Goal: Information Seeking & Learning: Find specific fact

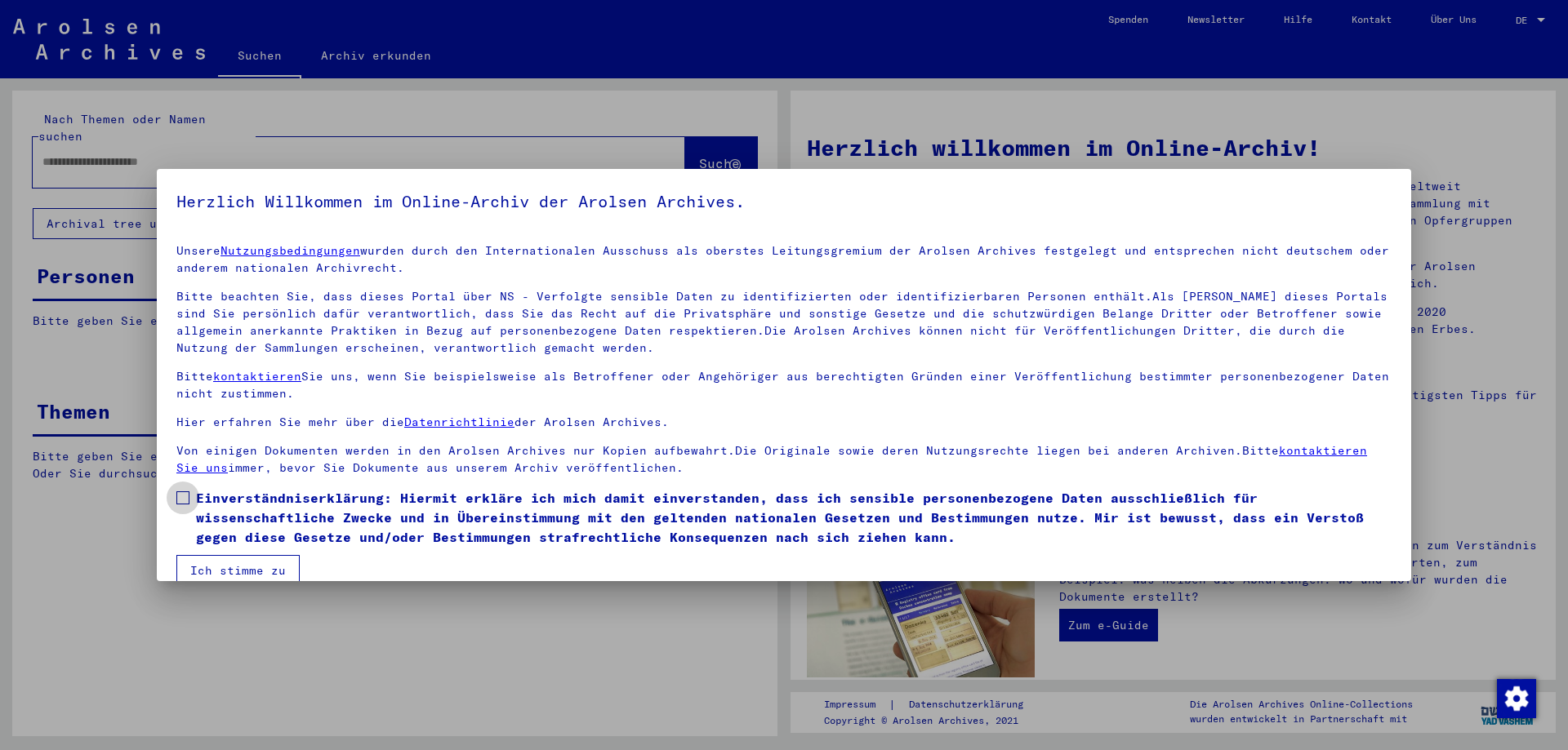
click at [181, 494] on span at bounding box center [183, 498] width 13 height 13
click at [228, 574] on button "Ich stimme zu" at bounding box center [238, 570] width 123 height 31
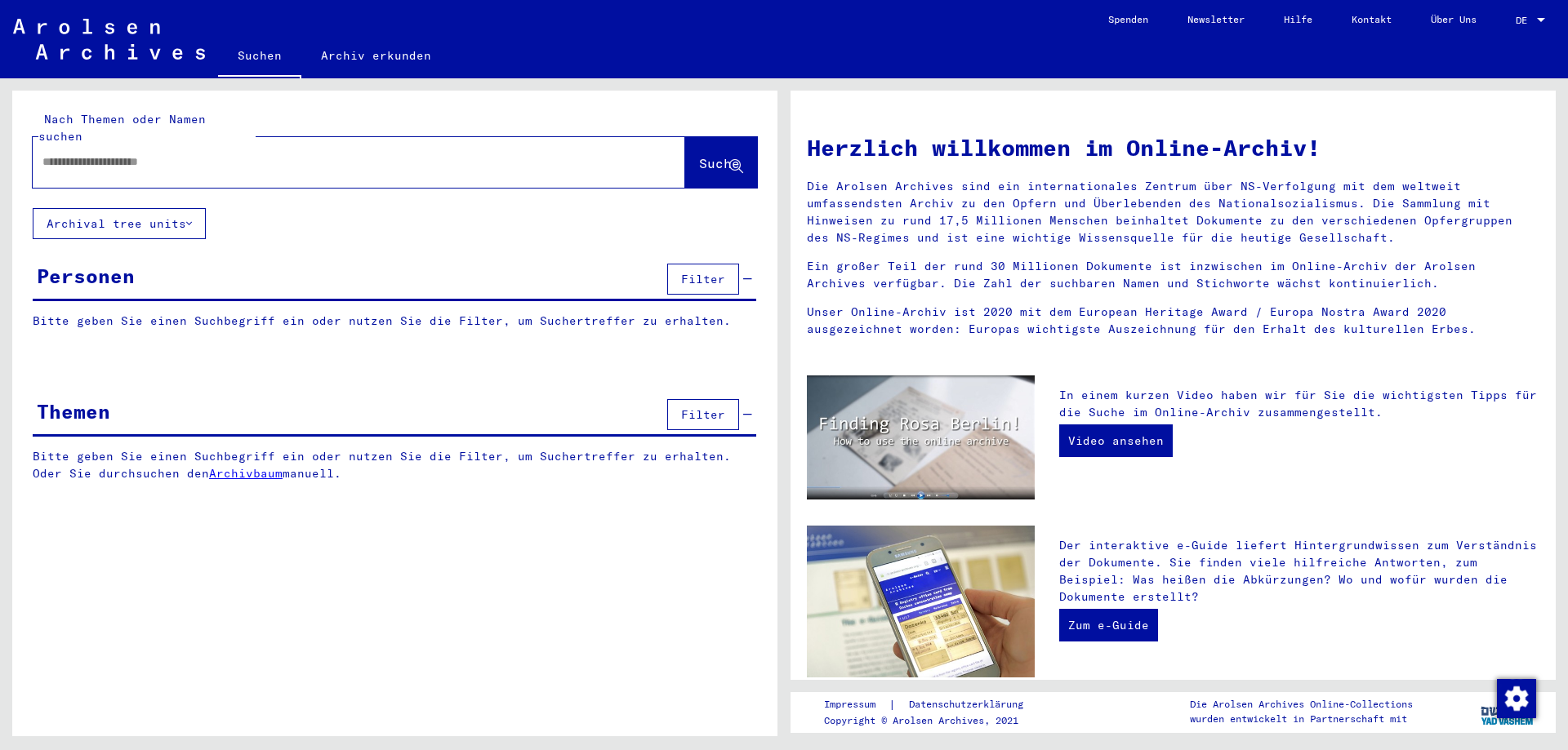
click at [330, 153] on input "text" at bounding box center [339, 162] width 594 height 17
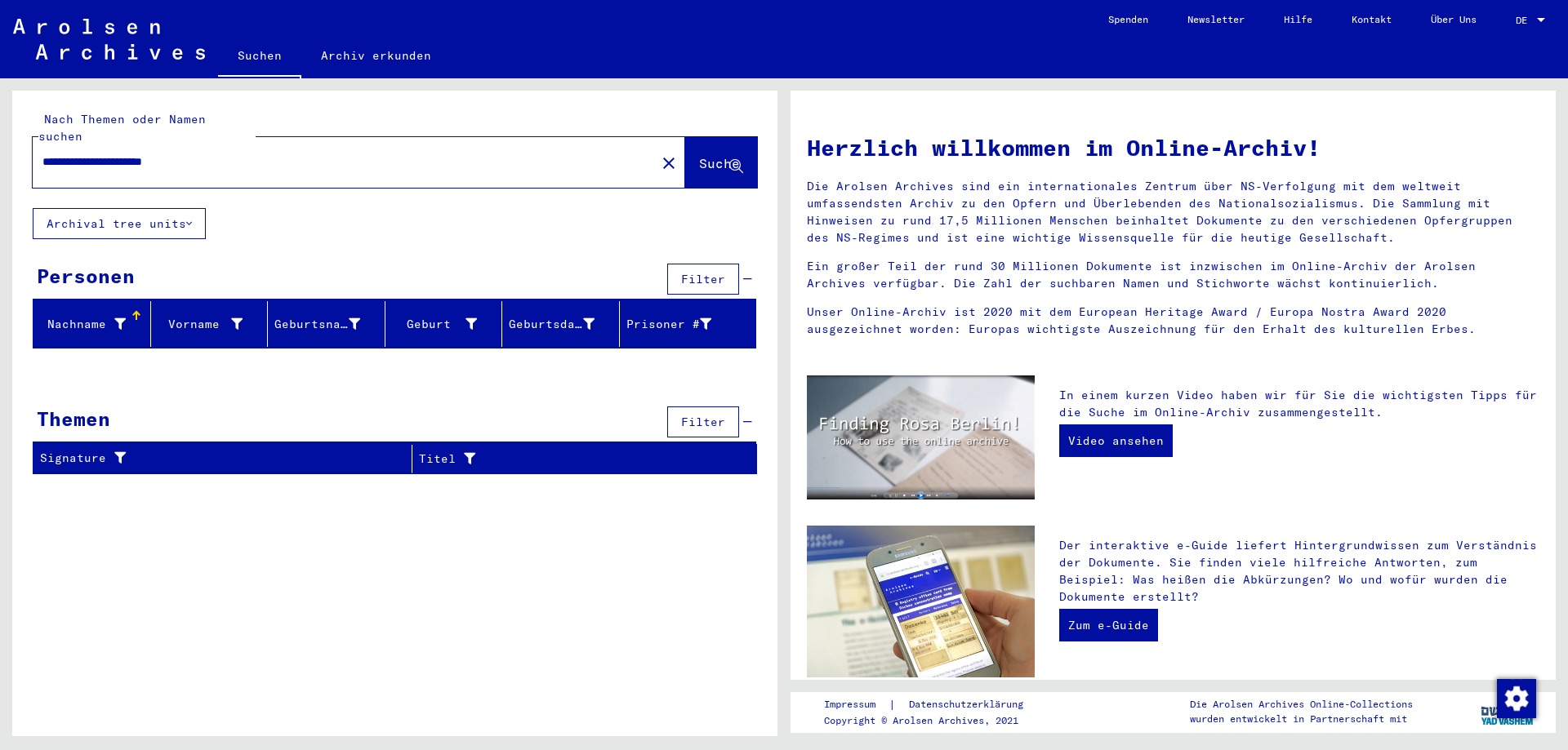
click at [243, 153] on input "**********" at bounding box center [339, 162] width 594 height 17
type input "**********"
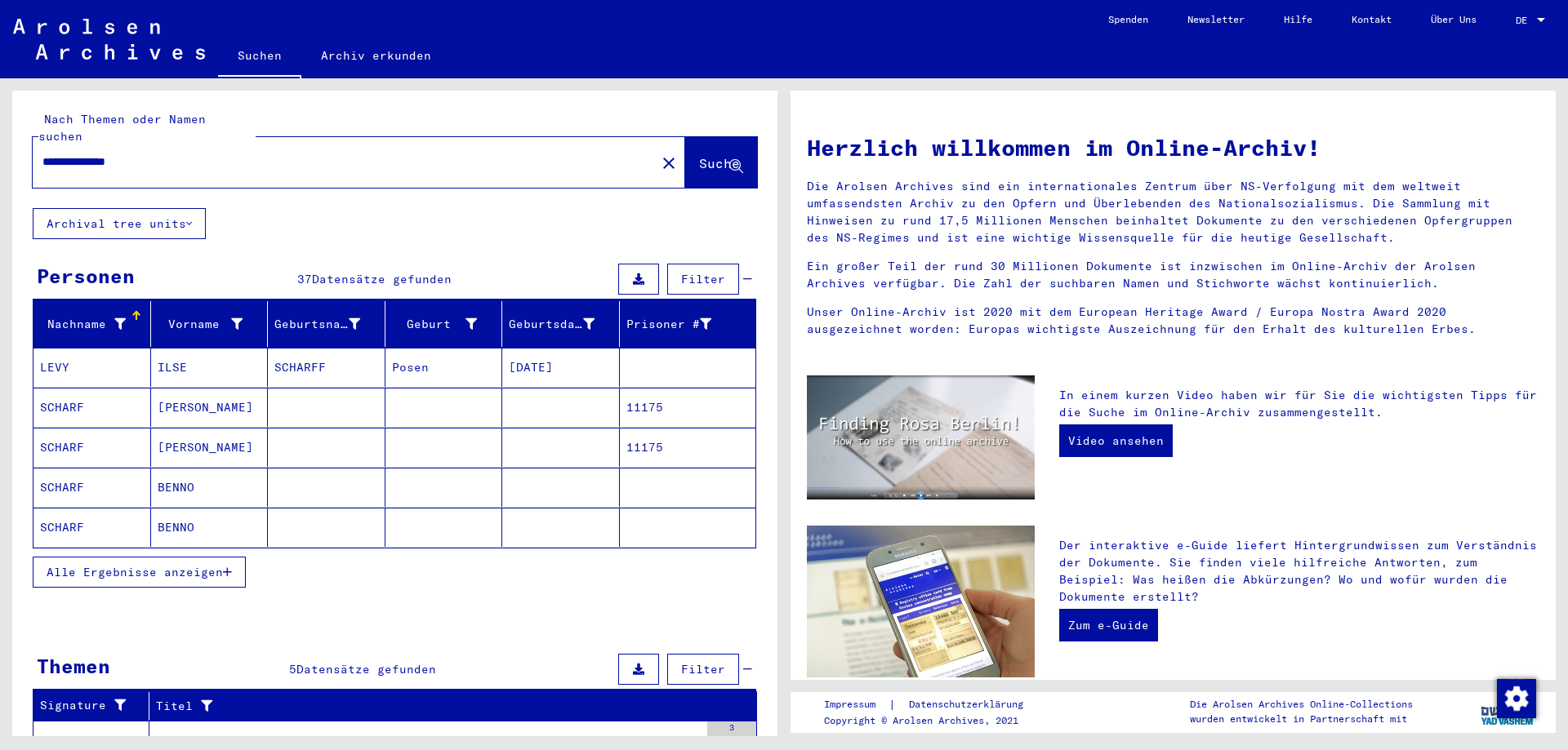
click at [171, 565] on button "Alle Ergebnisse anzeigen" at bounding box center [138, 572] width 213 height 31
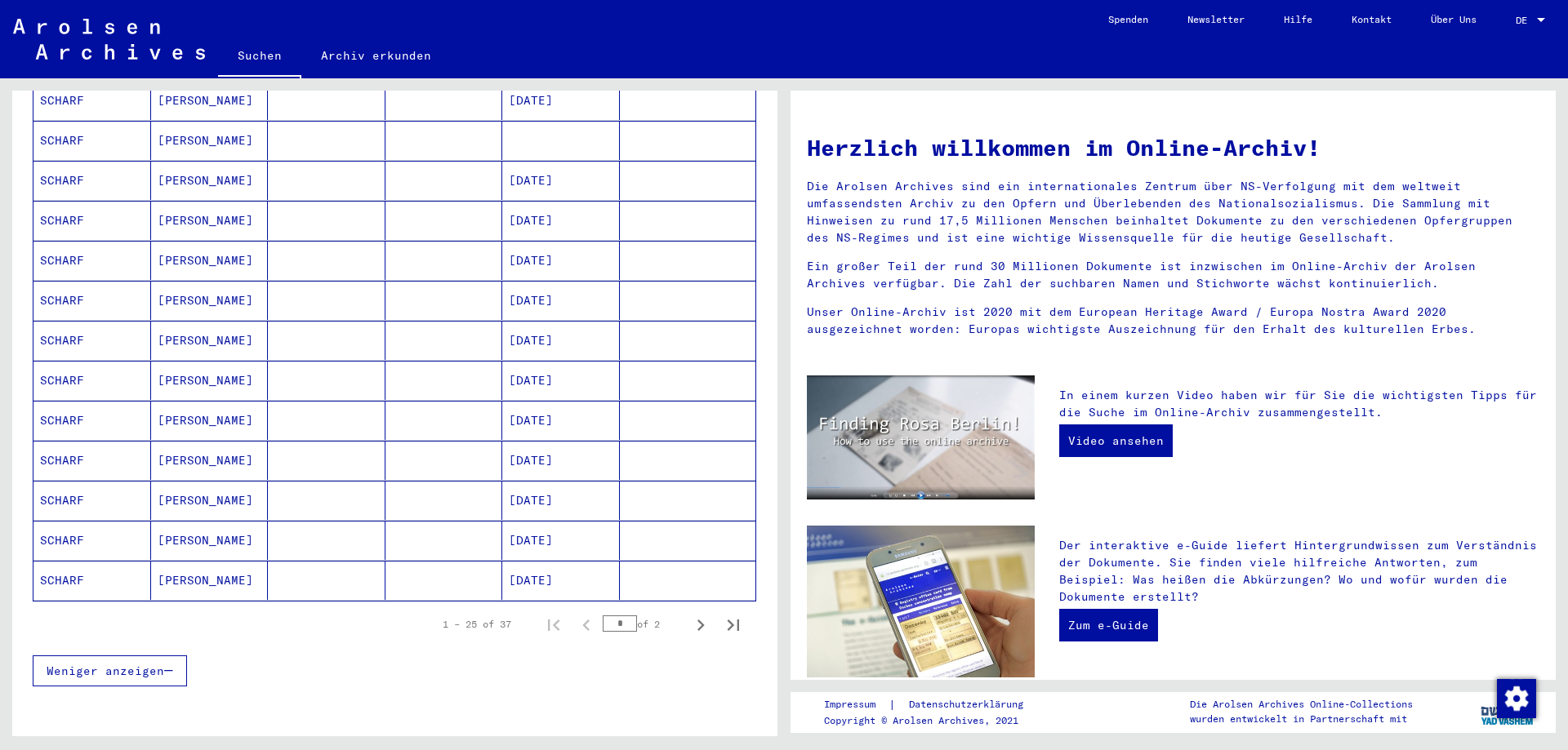
scroll to position [794, 0]
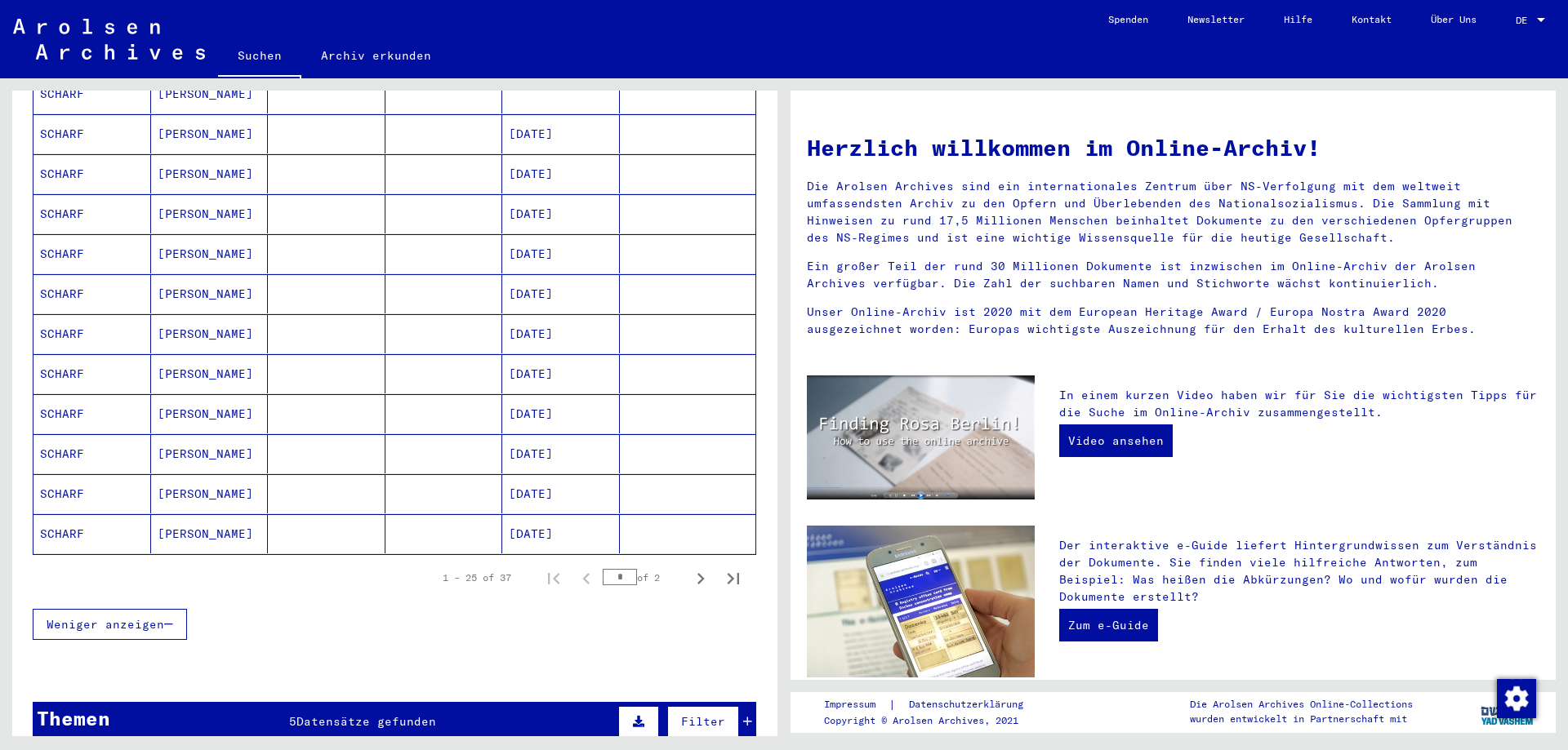
click at [99, 514] on mat-cell "SCHARF" at bounding box center [92, 533] width 117 height 39
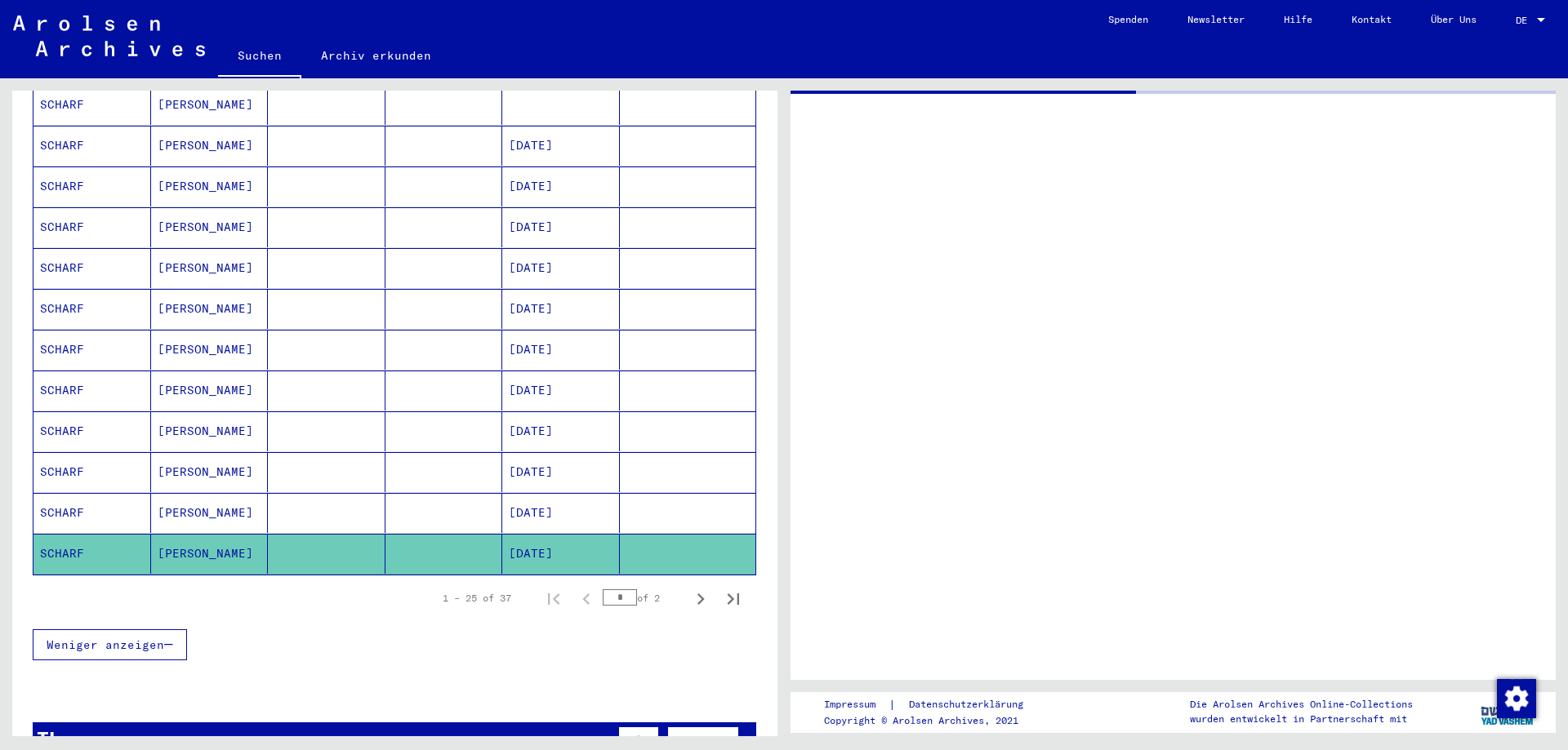
scroll to position [804, 0]
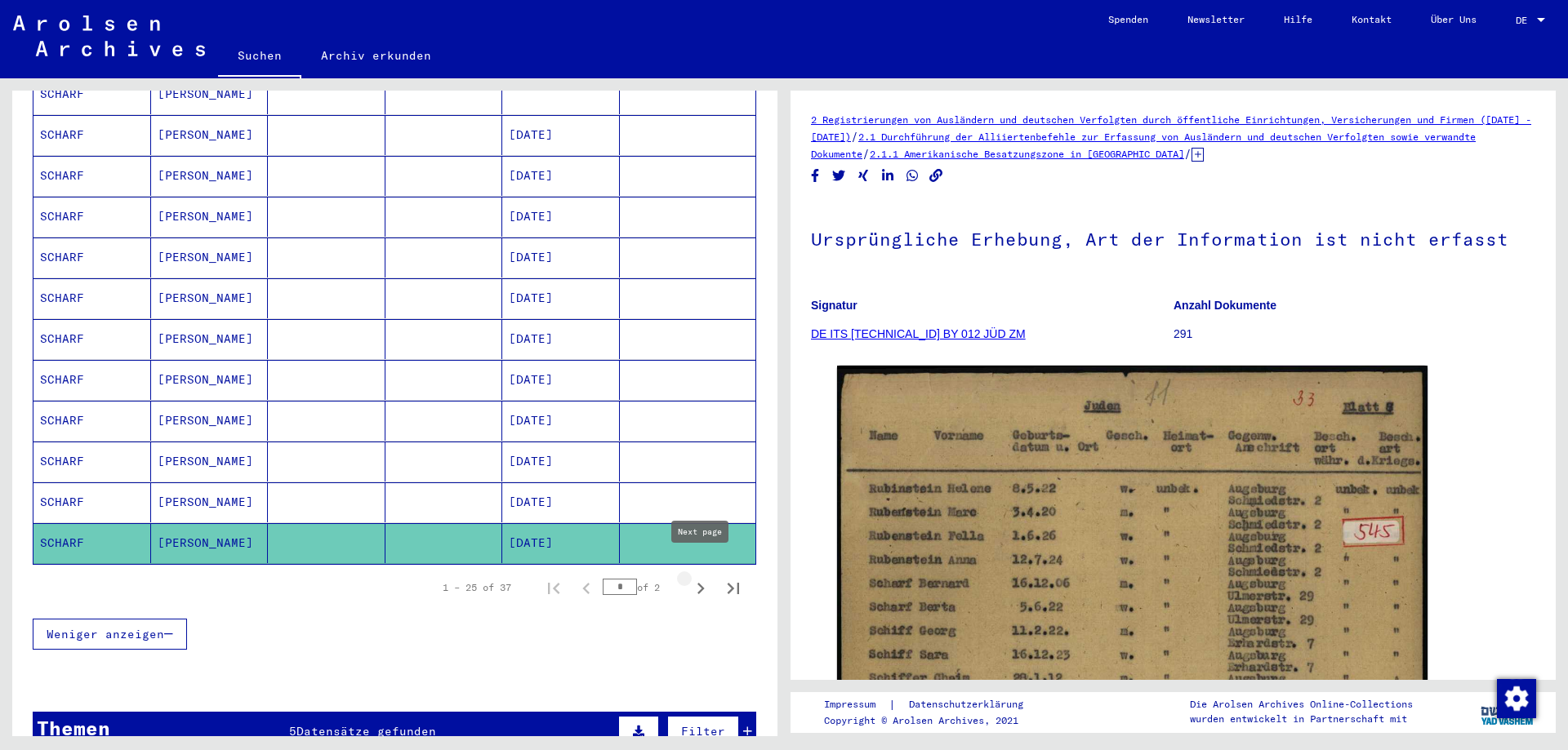
click at [699, 577] on icon "Next page" at bounding box center [701, 588] width 23 height 23
type input "*"
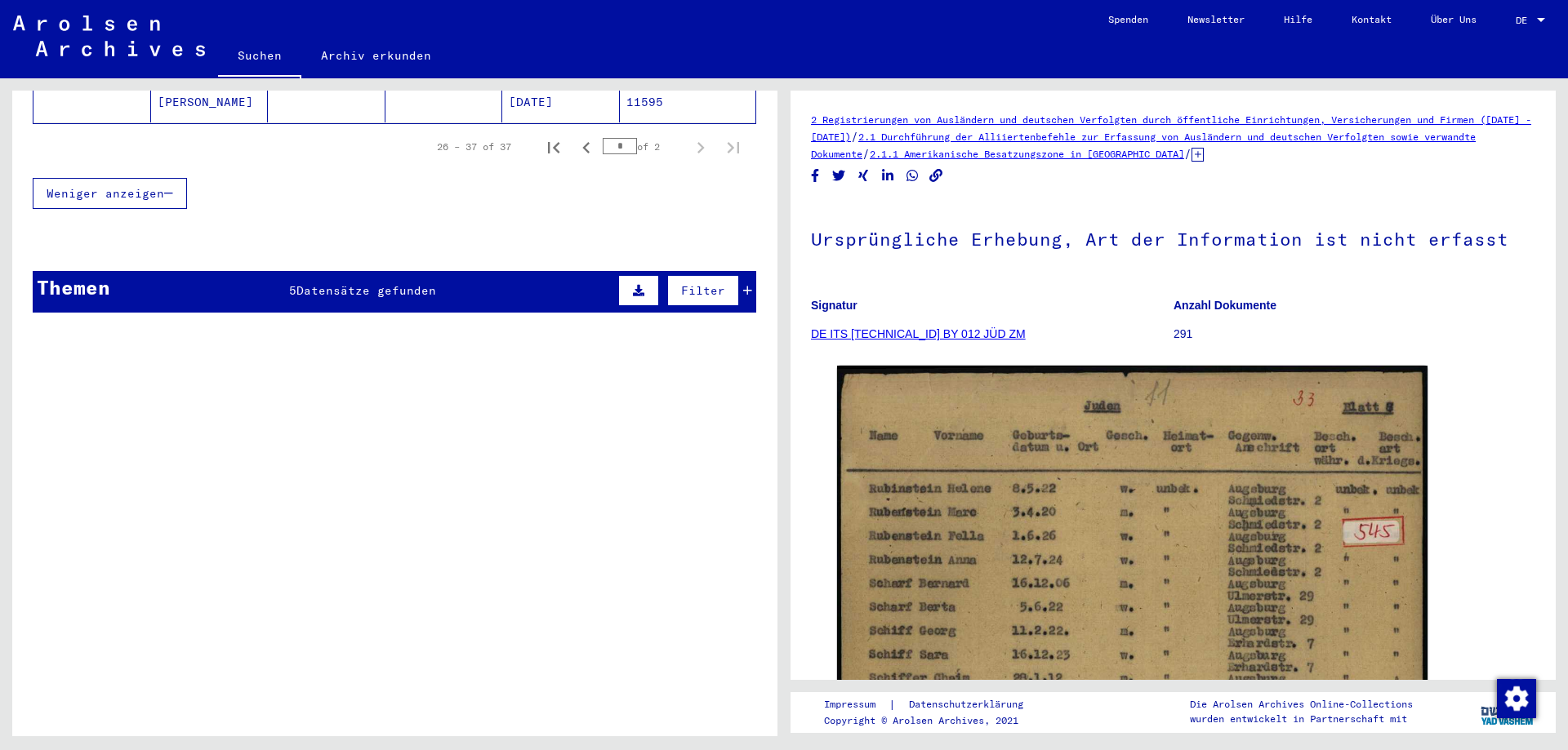
click at [749, 285] on icon at bounding box center [747, 291] width 9 height 11
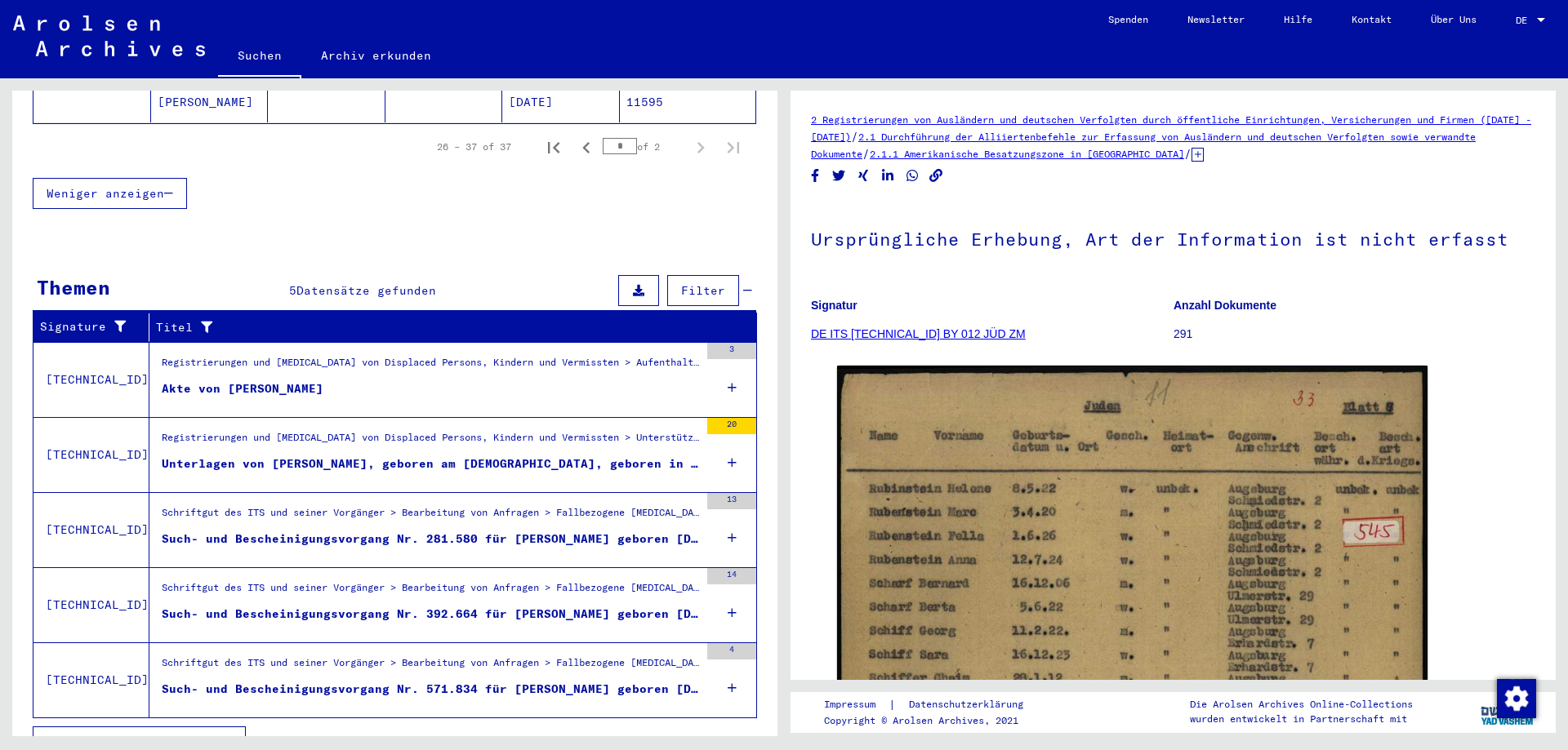
click at [463, 381] on figure "Akte von [PERSON_NAME]" at bounding box center [430, 393] width 537 height 25
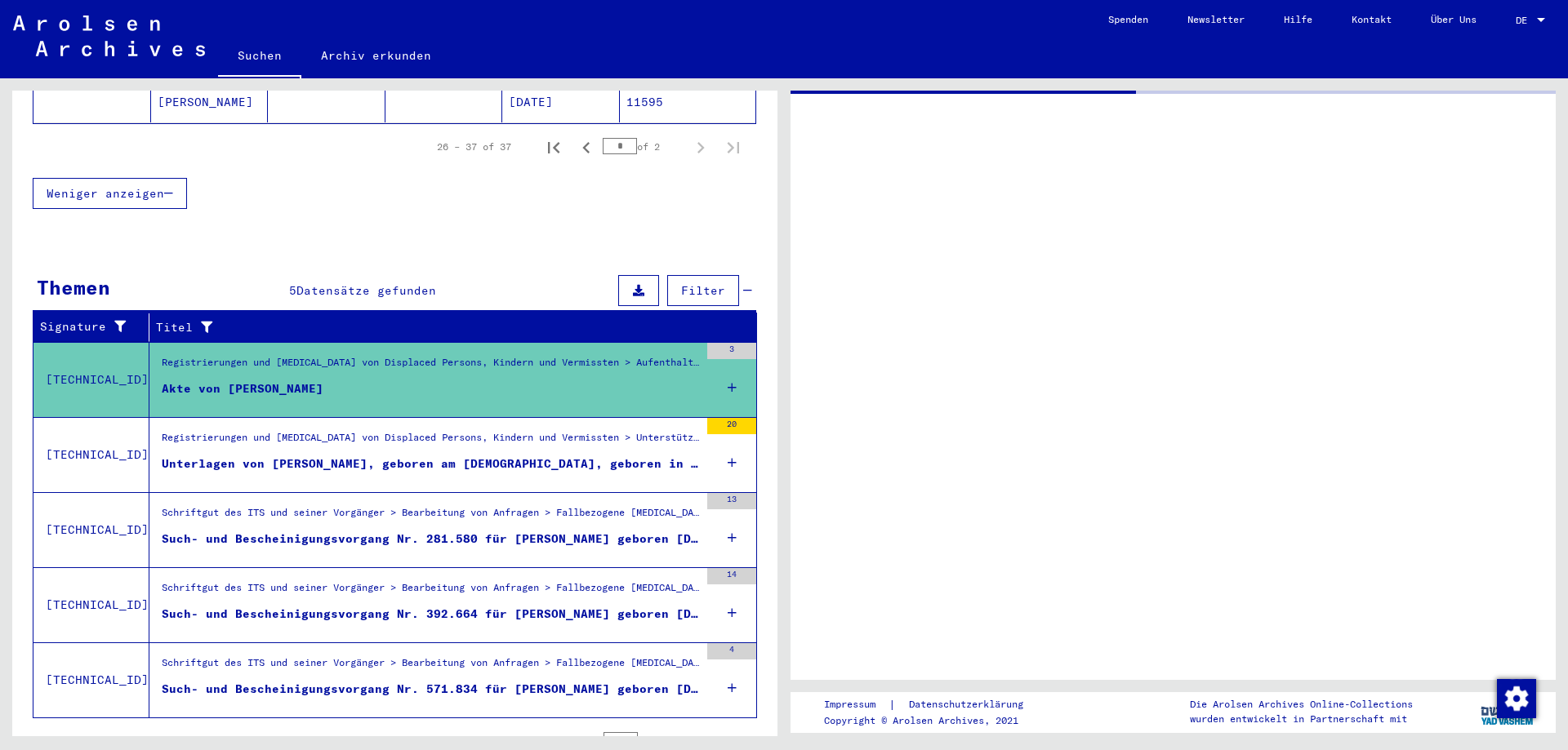
scroll to position [166, 0]
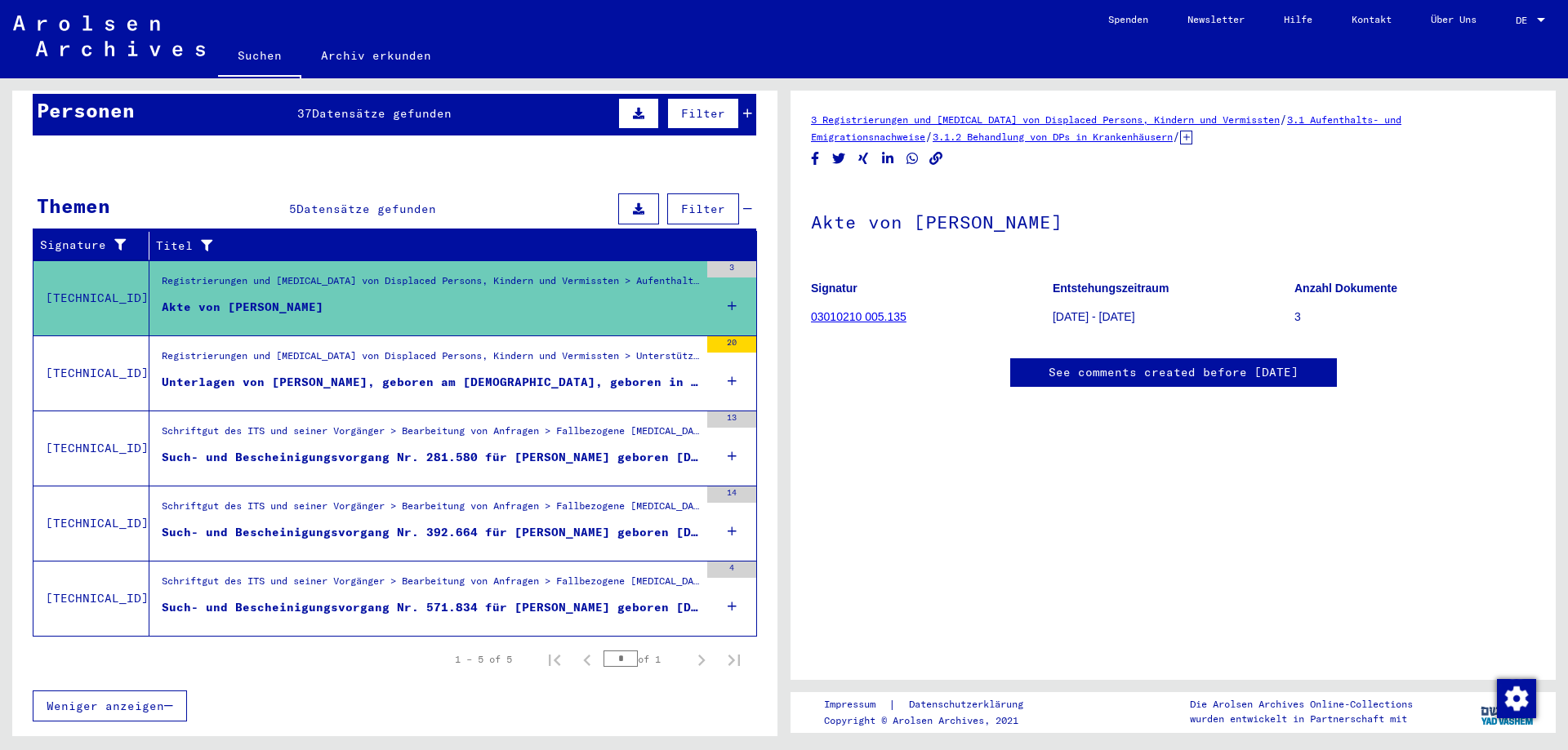
click at [569, 430] on figure "Schriftgut des ITS und seiner Vorgänger > Bearbeitung von Anfragen > Fallbezoge…" at bounding box center [430, 436] width 537 height 25
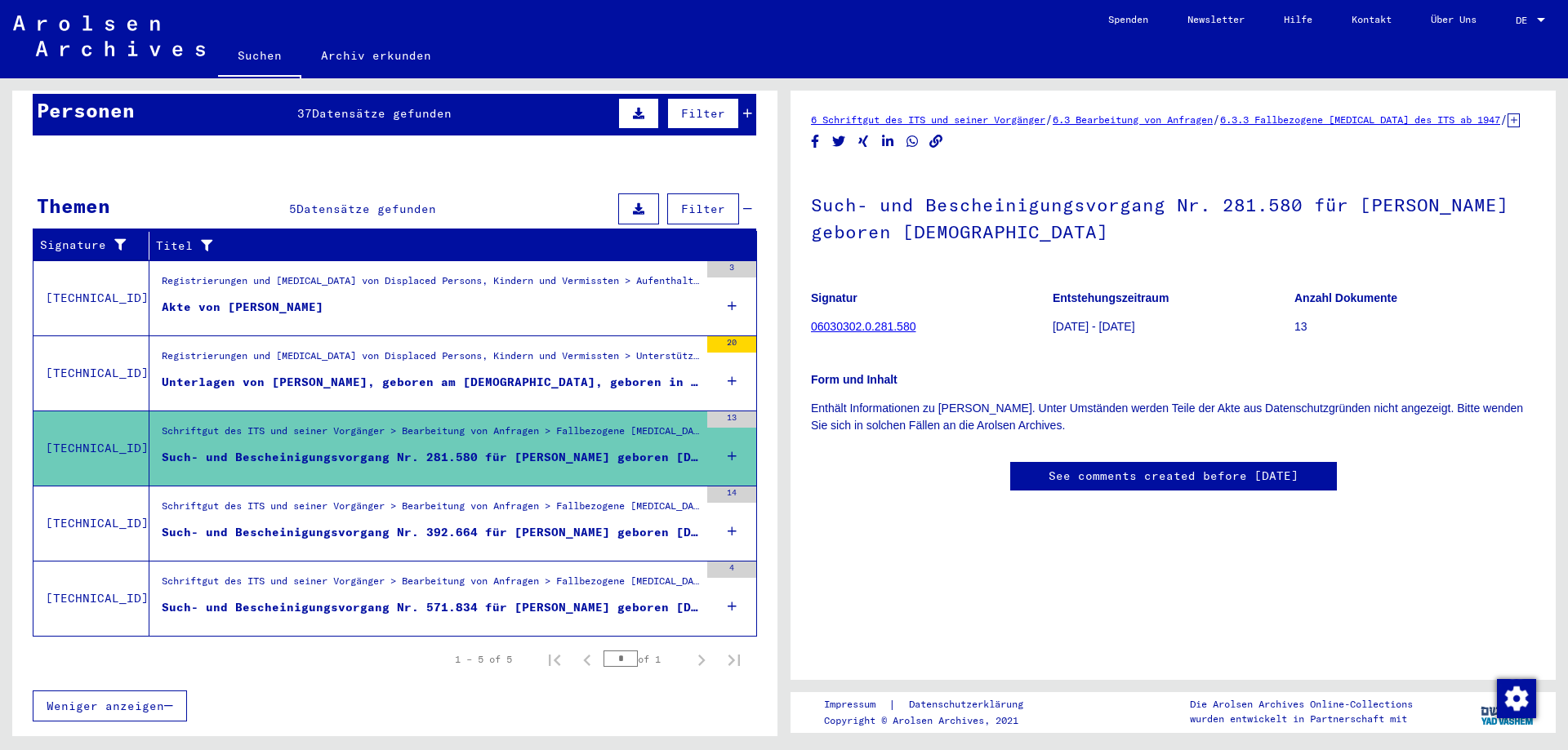
click at [566, 499] on div "Schriftgut des ITS und seiner Vorgänger > Bearbeitung von Anfragen > Fallbezoge…" at bounding box center [430, 510] width 537 height 23
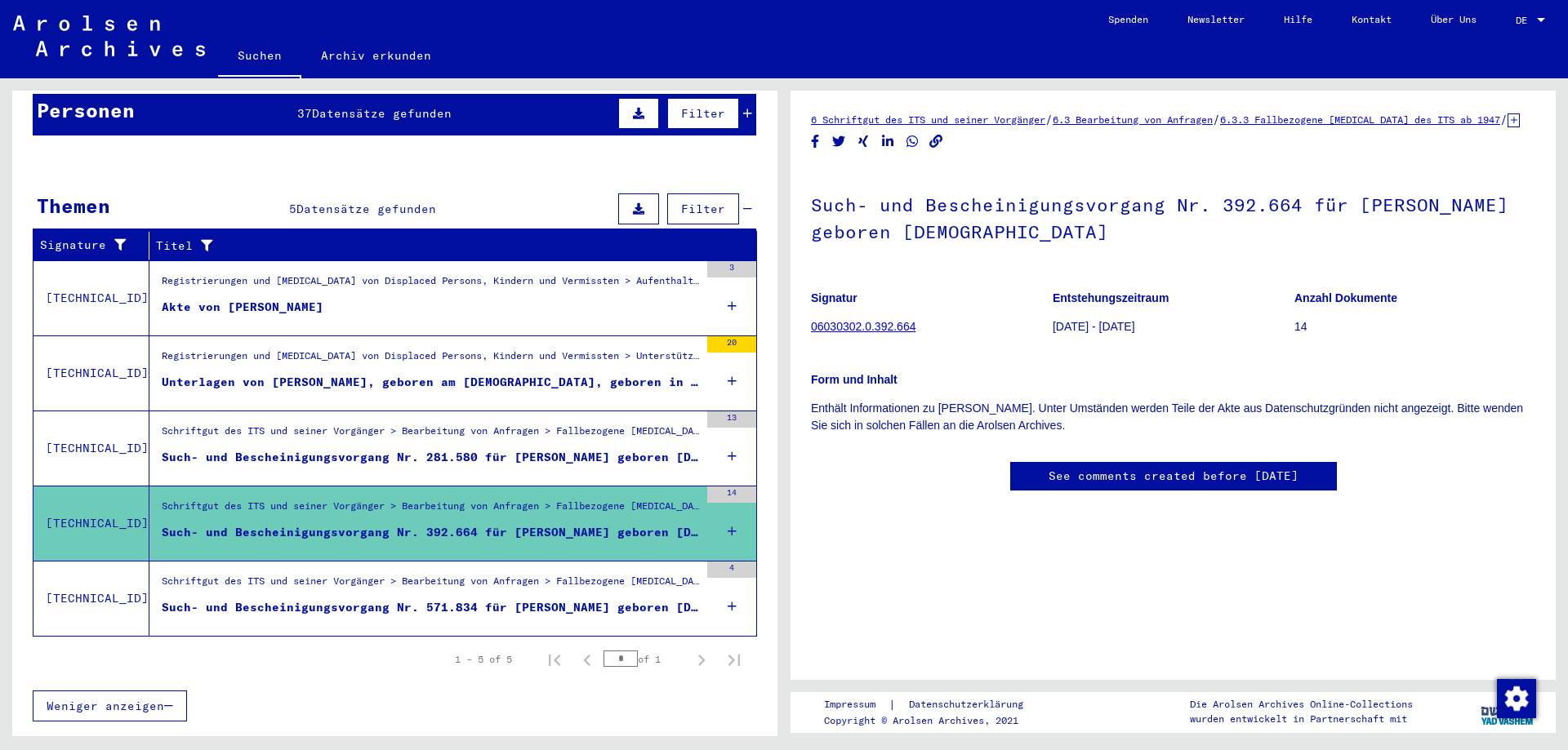
click at [588, 599] on div "Such- und Bescheinigungsvorgang Nr. 571.834 für [PERSON_NAME] geboren [DEMOGRAP…" at bounding box center [430, 608] width 537 height 17
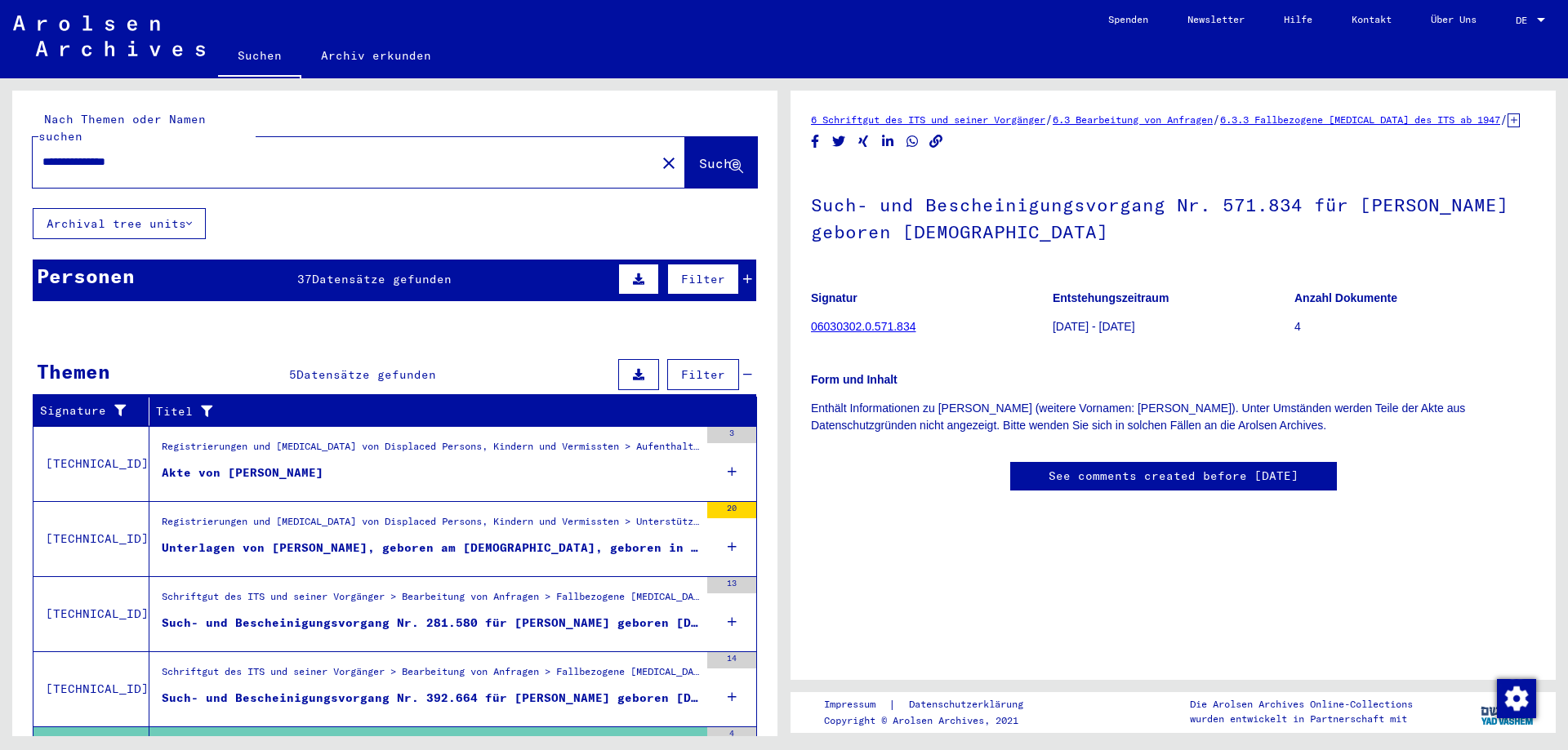
click at [746, 274] on icon at bounding box center [747, 279] width 9 height 11
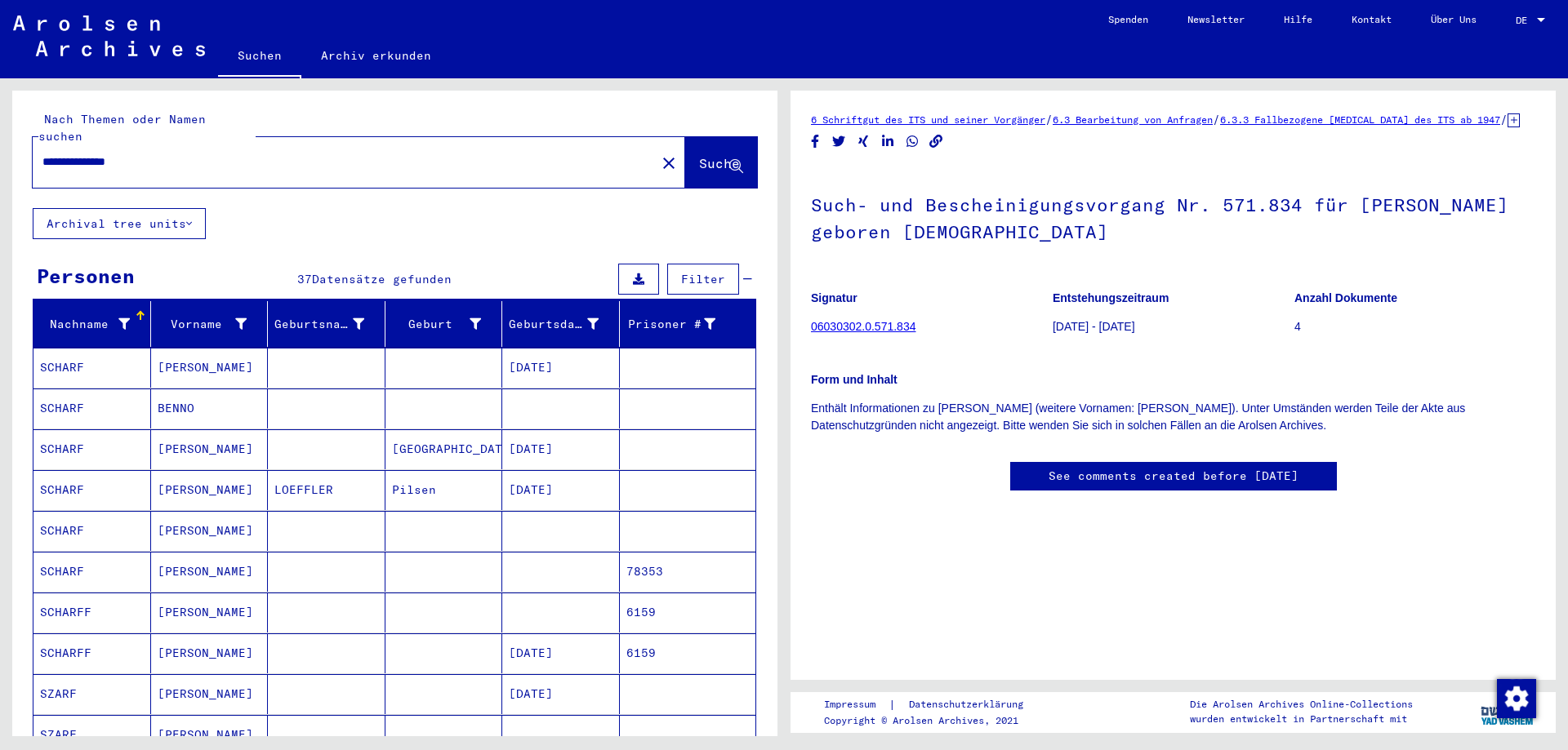
click at [108, 515] on mat-cell "SCHARF" at bounding box center [92, 531] width 117 height 40
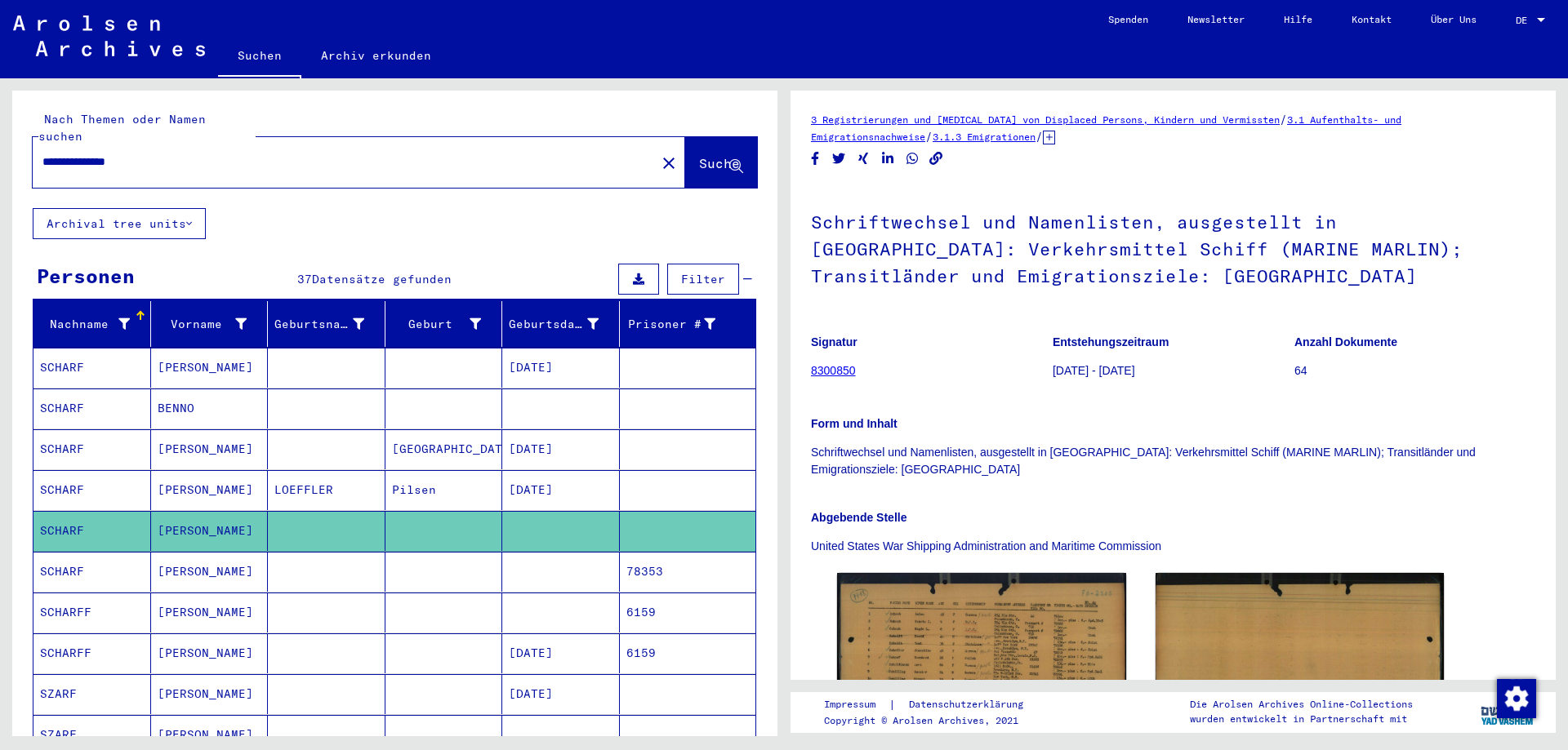
click at [70, 593] on mat-cell "SCHARFF" at bounding box center [92, 613] width 117 height 40
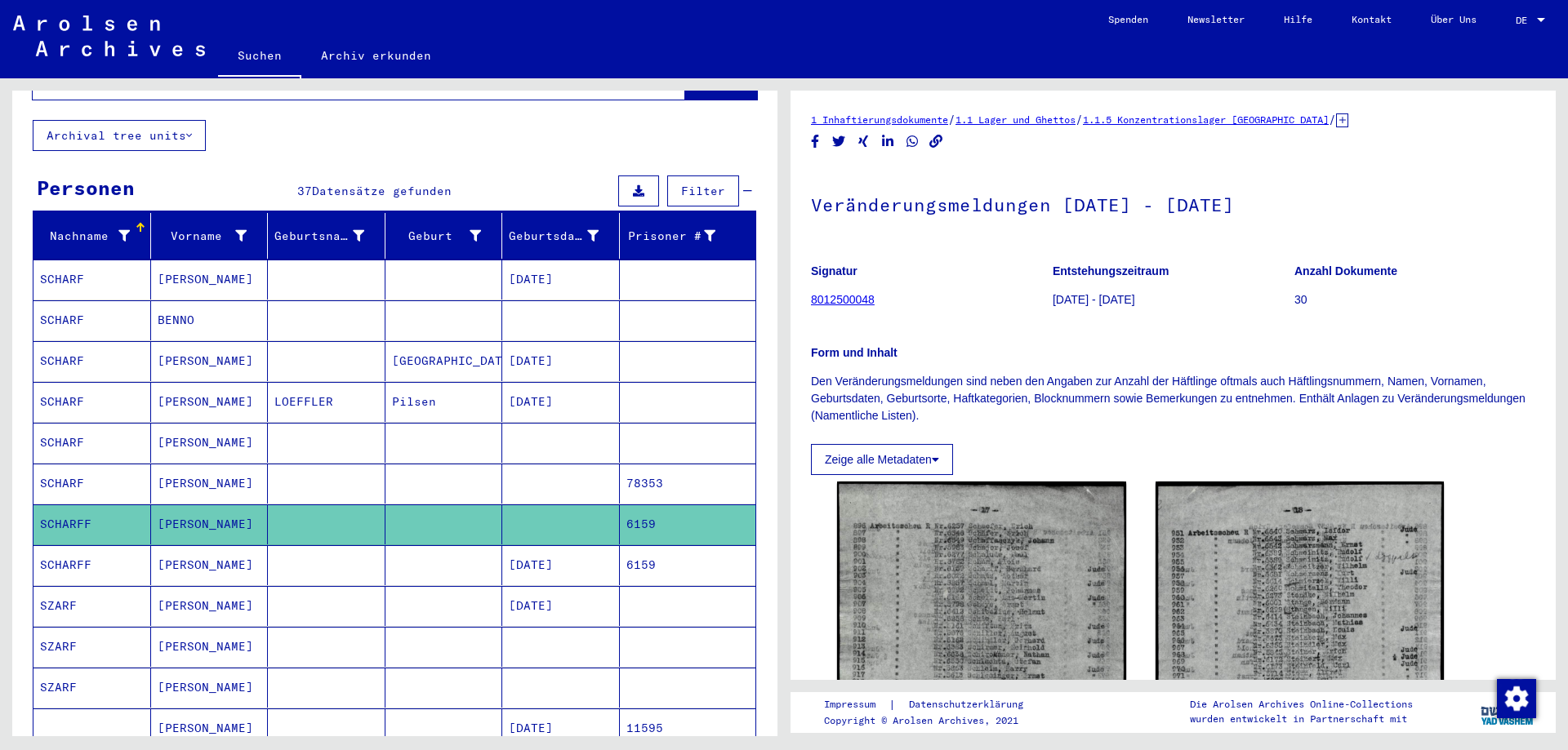
scroll to position [176, 0]
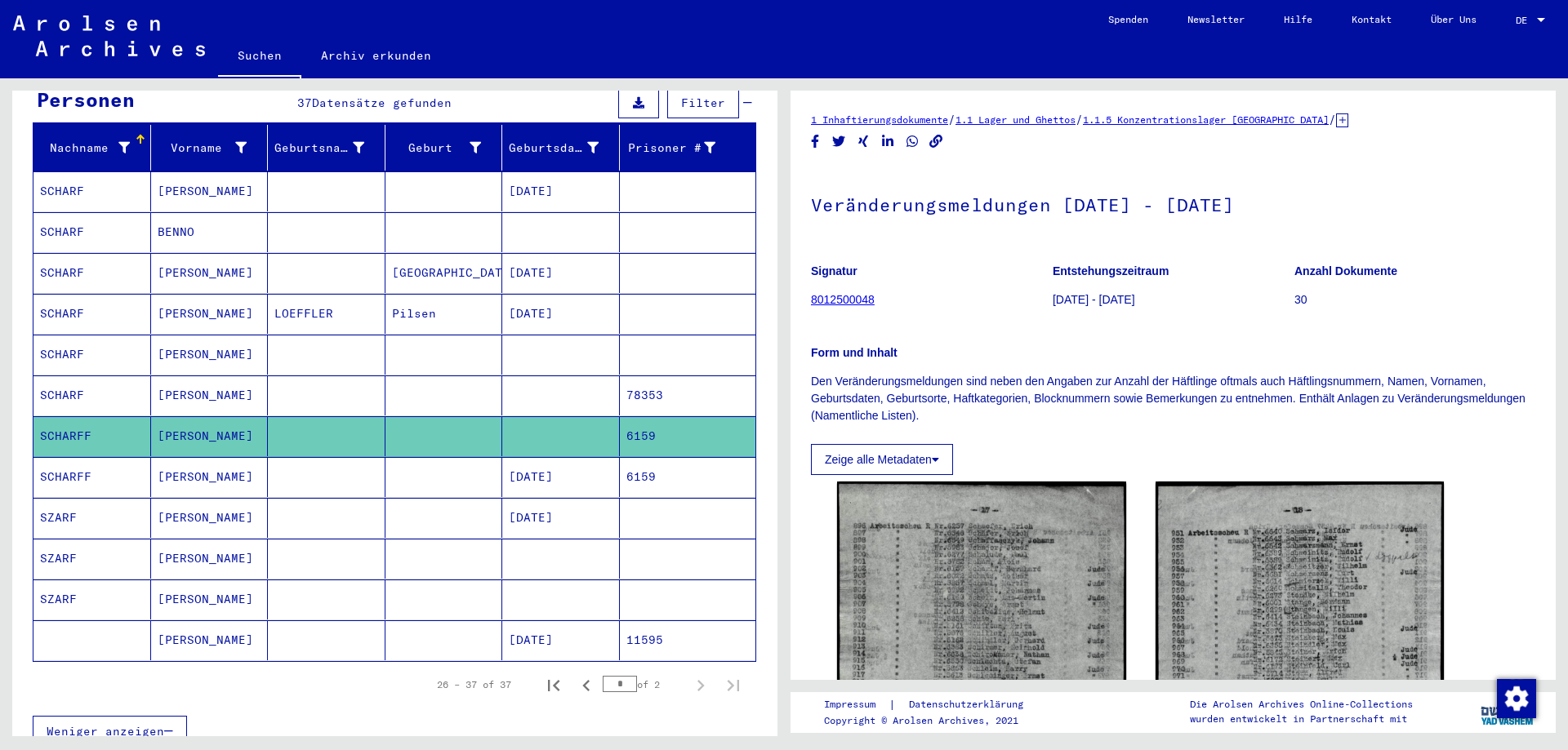
click at [87, 458] on mat-cell "SCHARFF" at bounding box center [92, 477] width 117 height 40
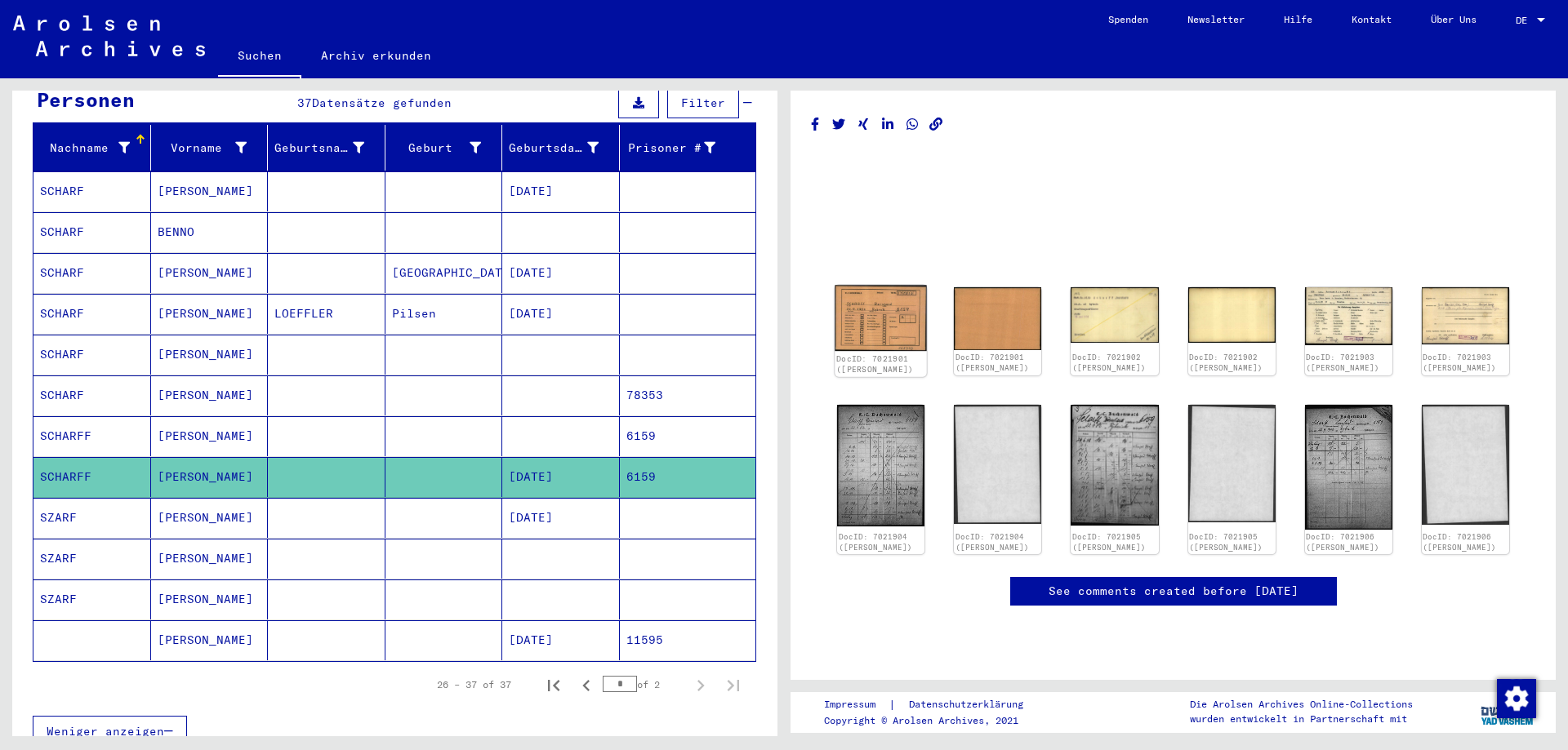
click at [866, 303] on img at bounding box center [880, 319] width 92 height 66
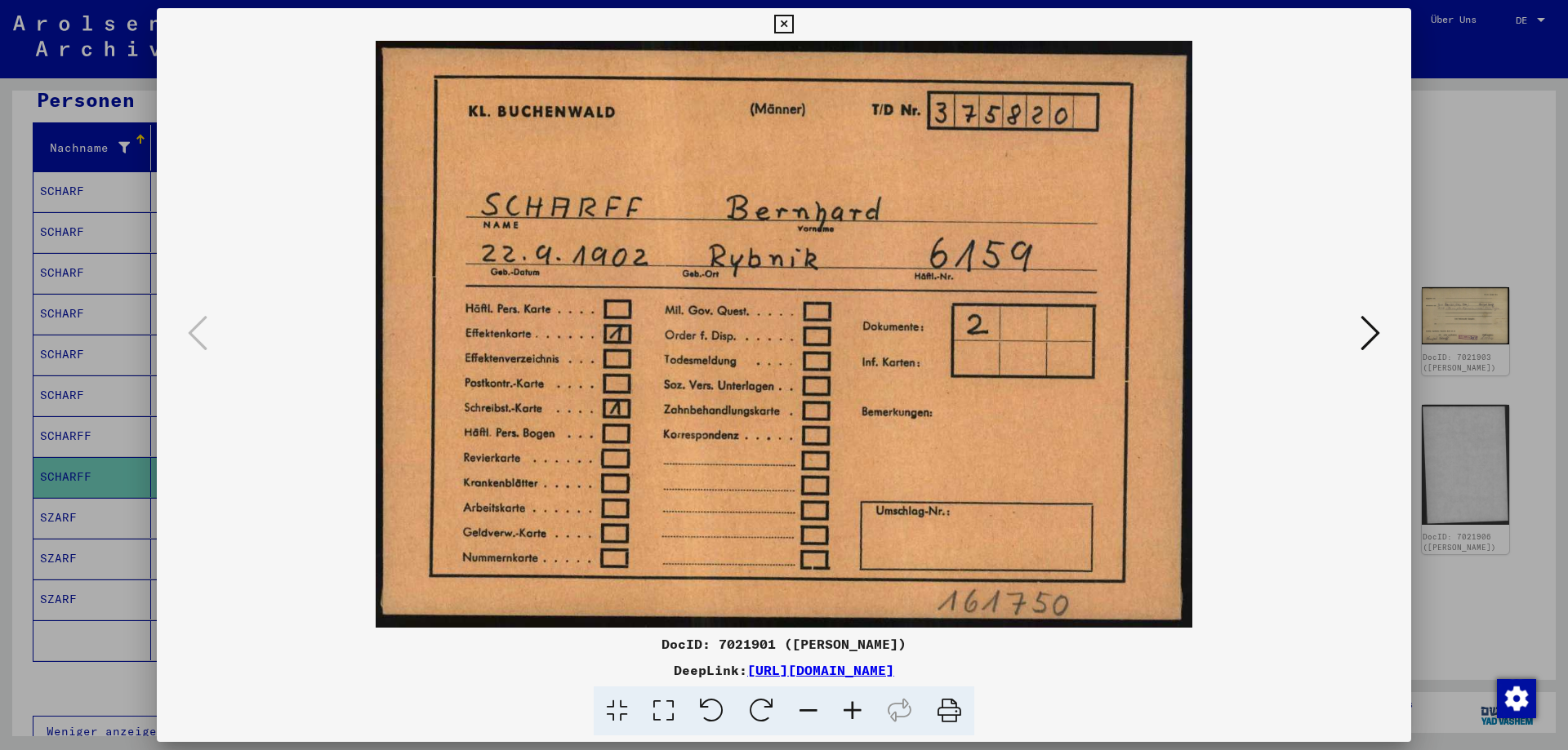
click at [793, 16] on icon at bounding box center [784, 25] width 19 height 20
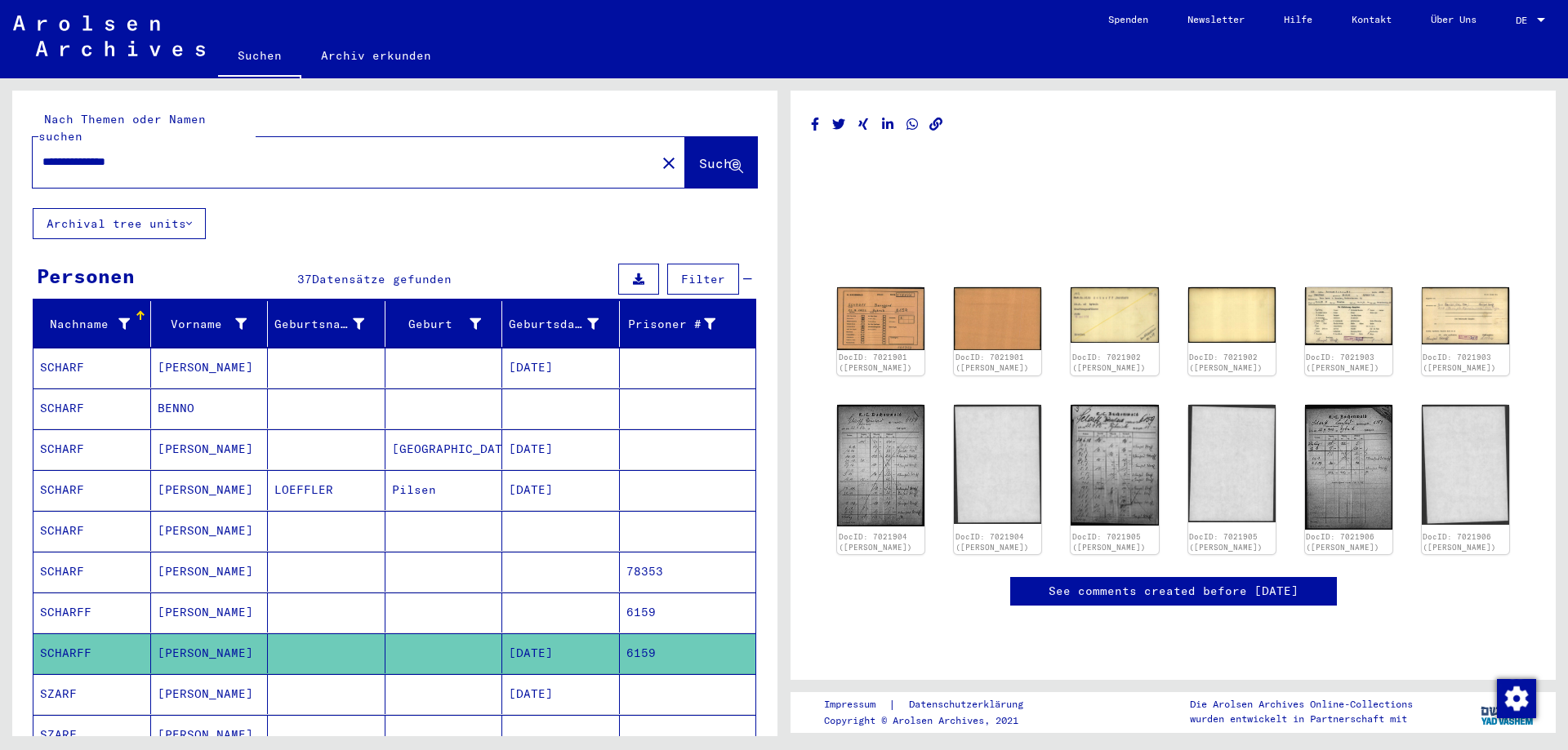
drag, startPoint x: 98, startPoint y: 144, endPoint x: 0, endPoint y: 177, distance: 103.4
click at [43, 170] on input "**********" at bounding box center [344, 162] width 604 height 17
type input "**********"
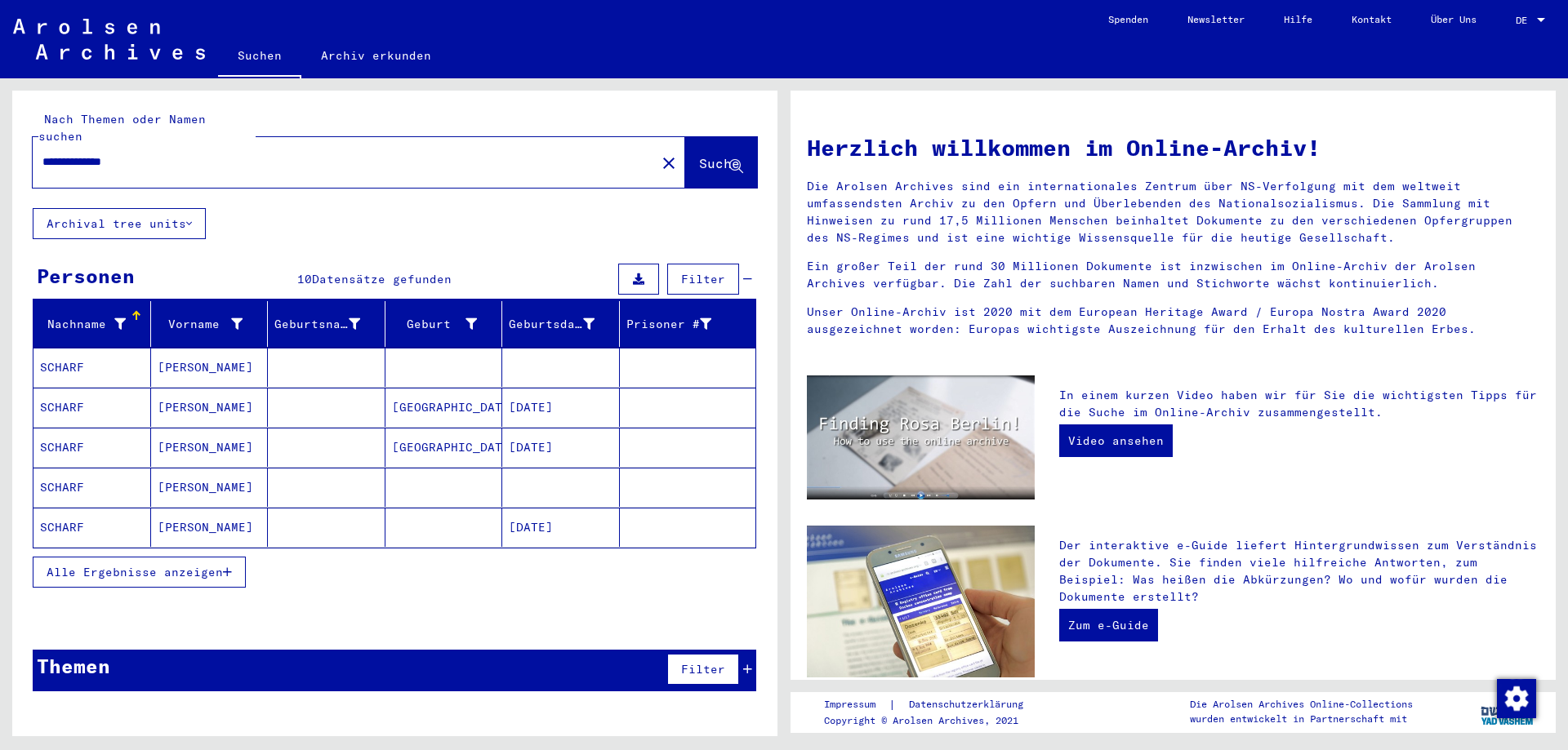
click at [116, 348] on mat-cell "SCHARF" at bounding box center [92, 366] width 117 height 39
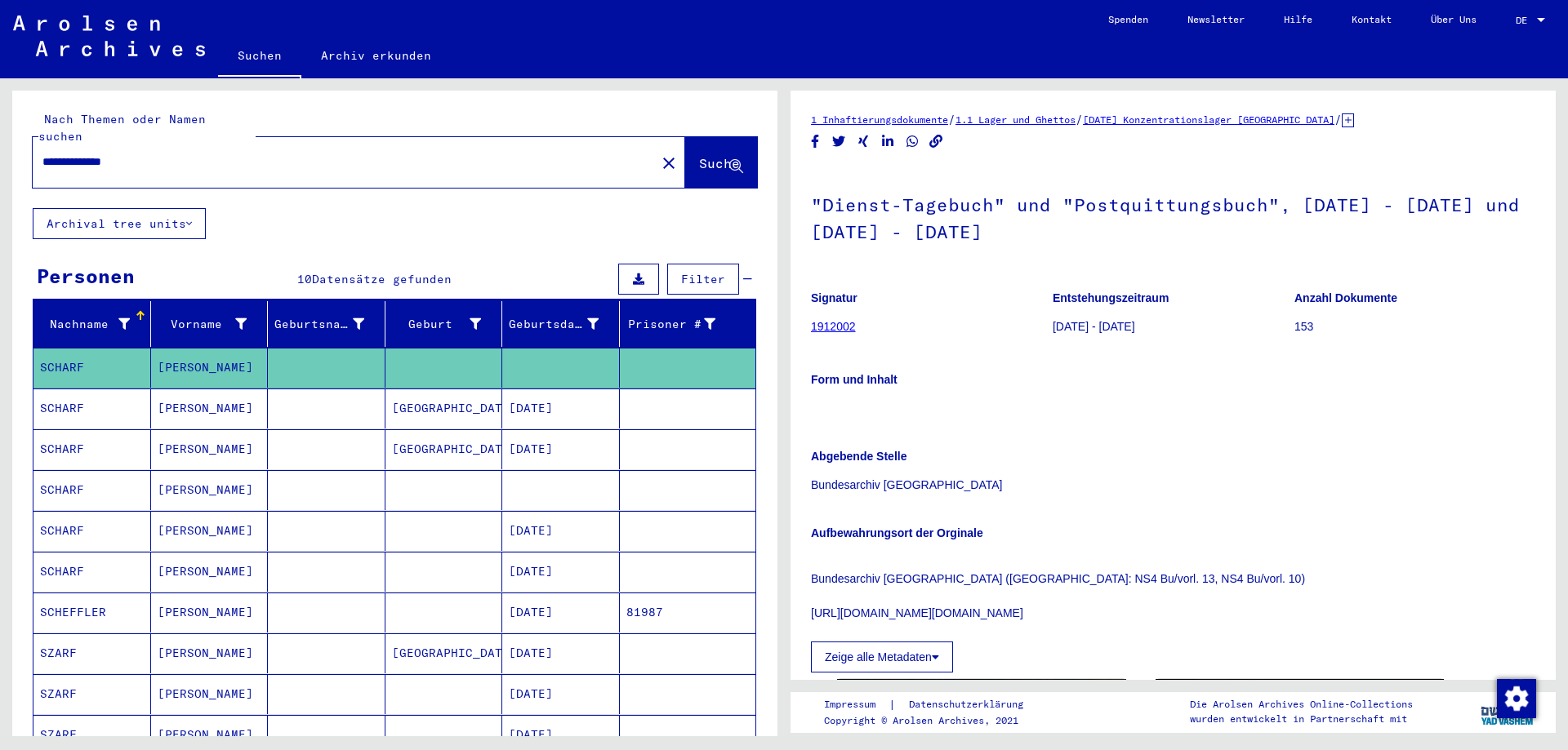
click at [98, 476] on mat-cell "SCHARF" at bounding box center [92, 491] width 117 height 40
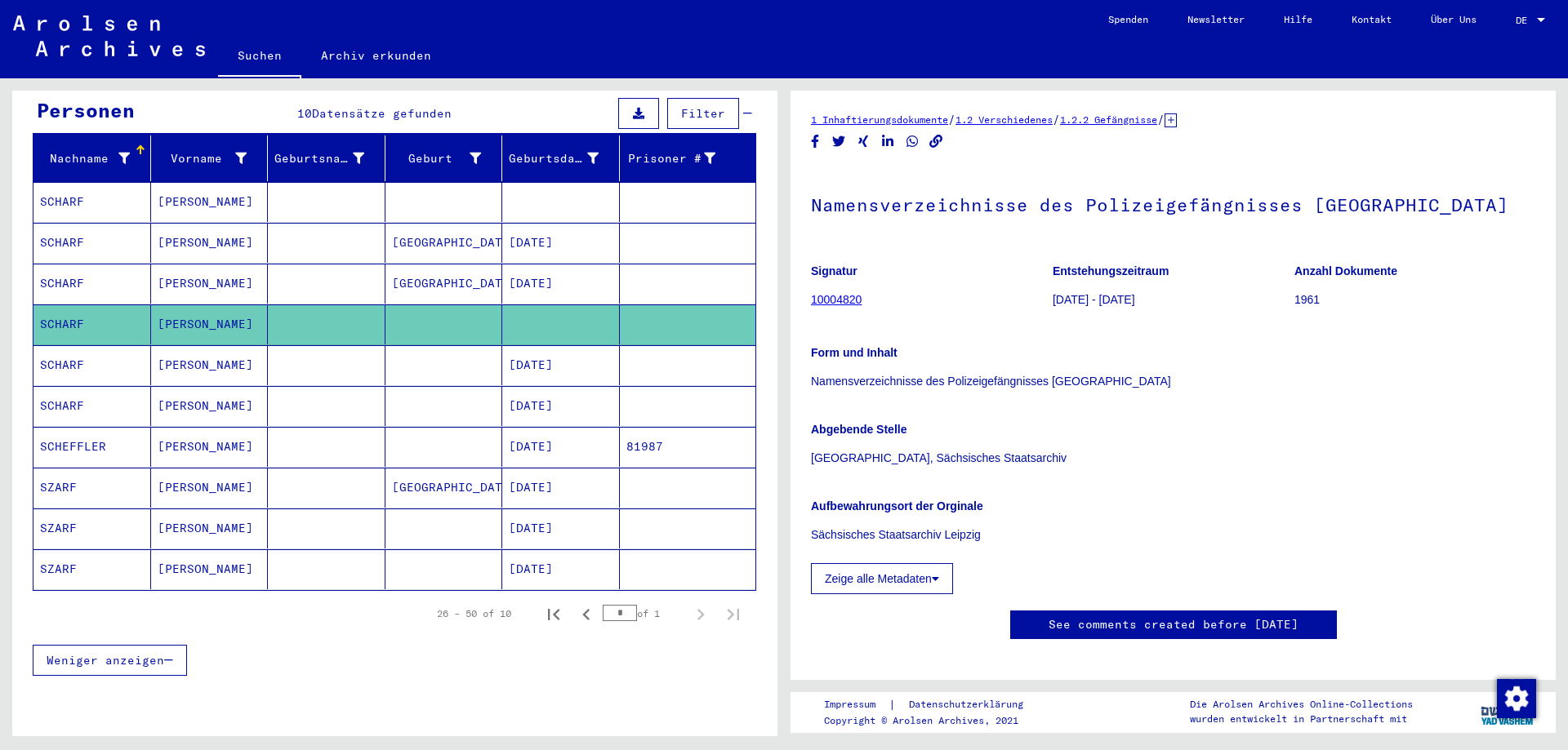
scroll to position [210, 0]
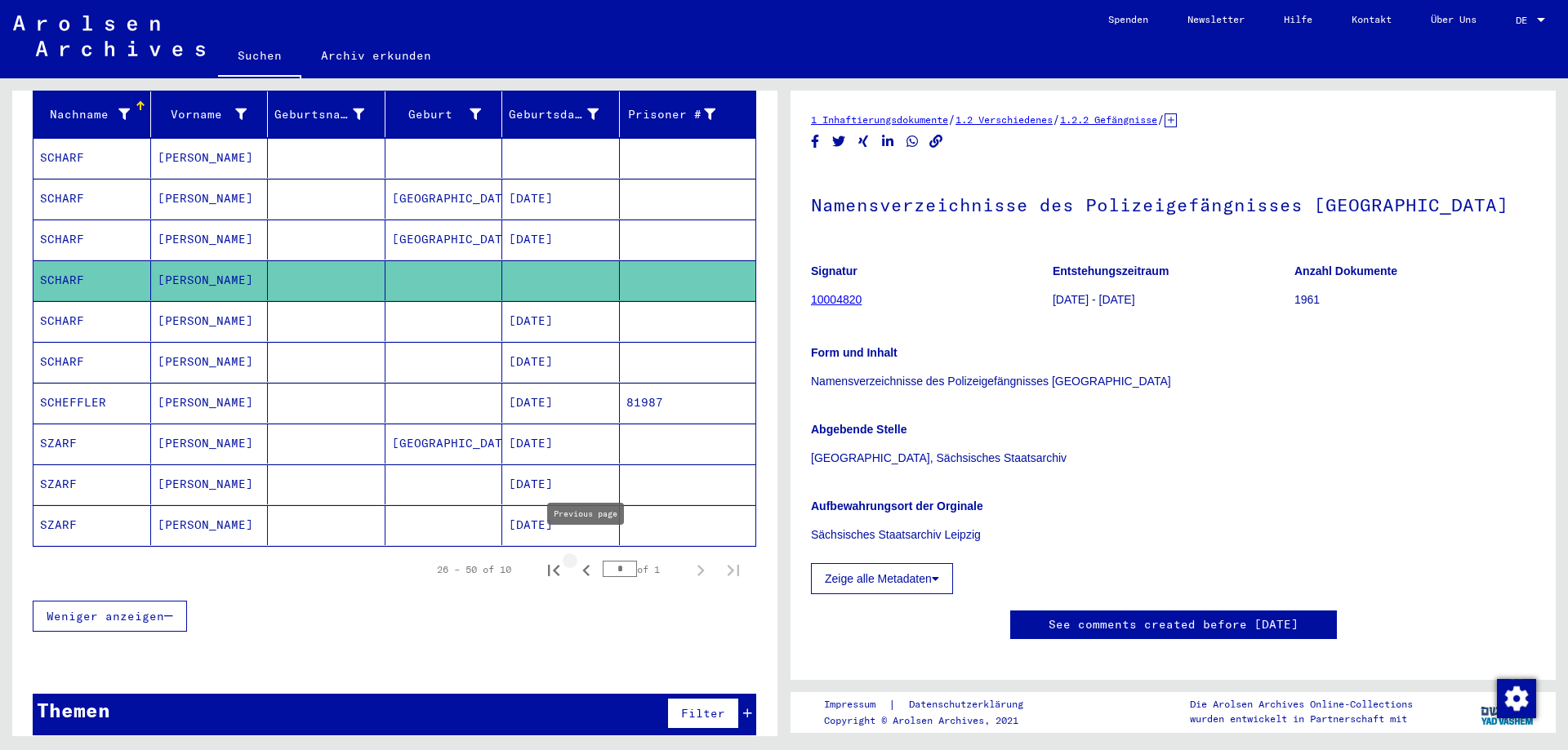
click at [581, 560] on icon "Previous page" at bounding box center [586, 571] width 23 height 23
type input "*"
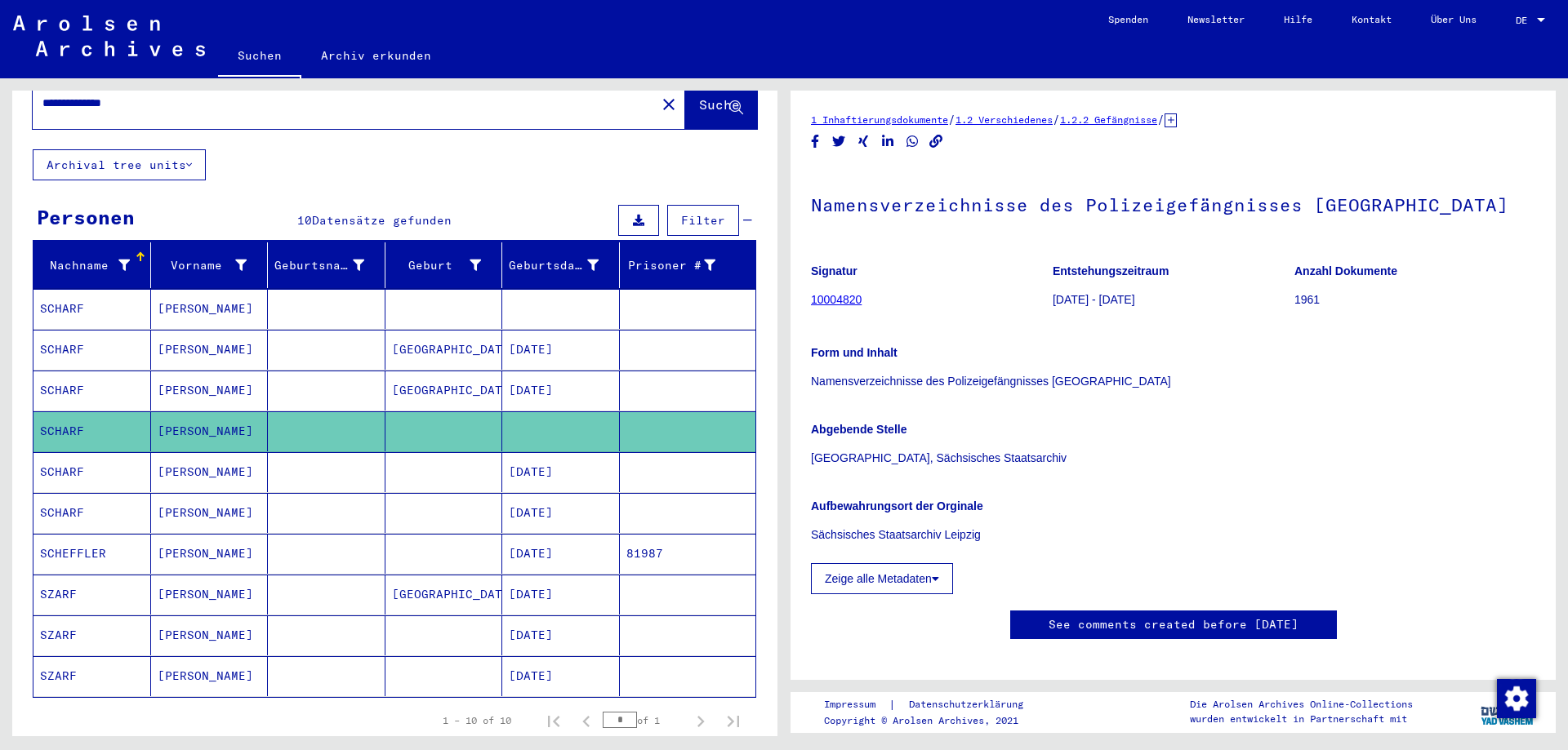
scroll to position [88, 0]
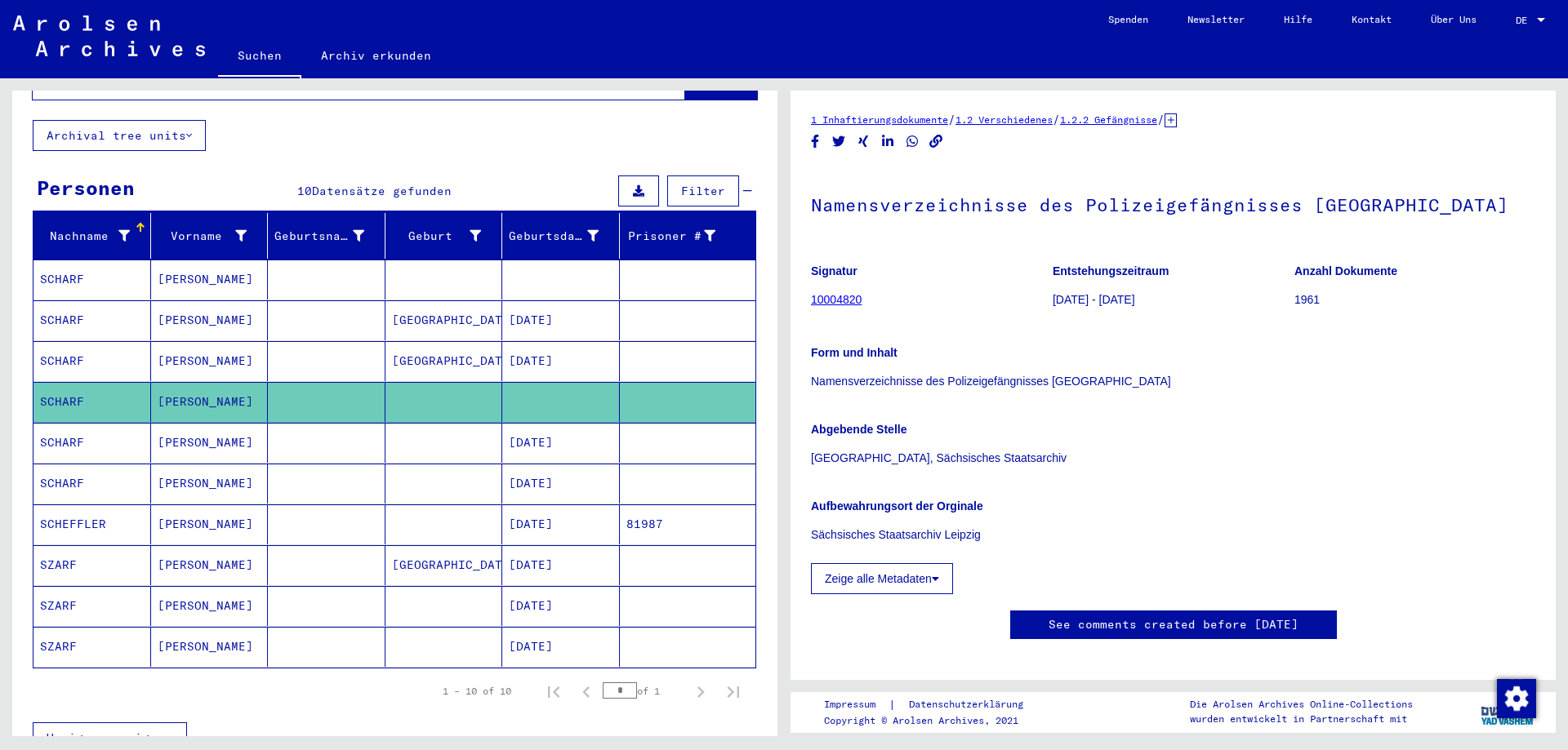
click at [50, 273] on mat-cell "SCHARF" at bounding box center [92, 279] width 117 height 40
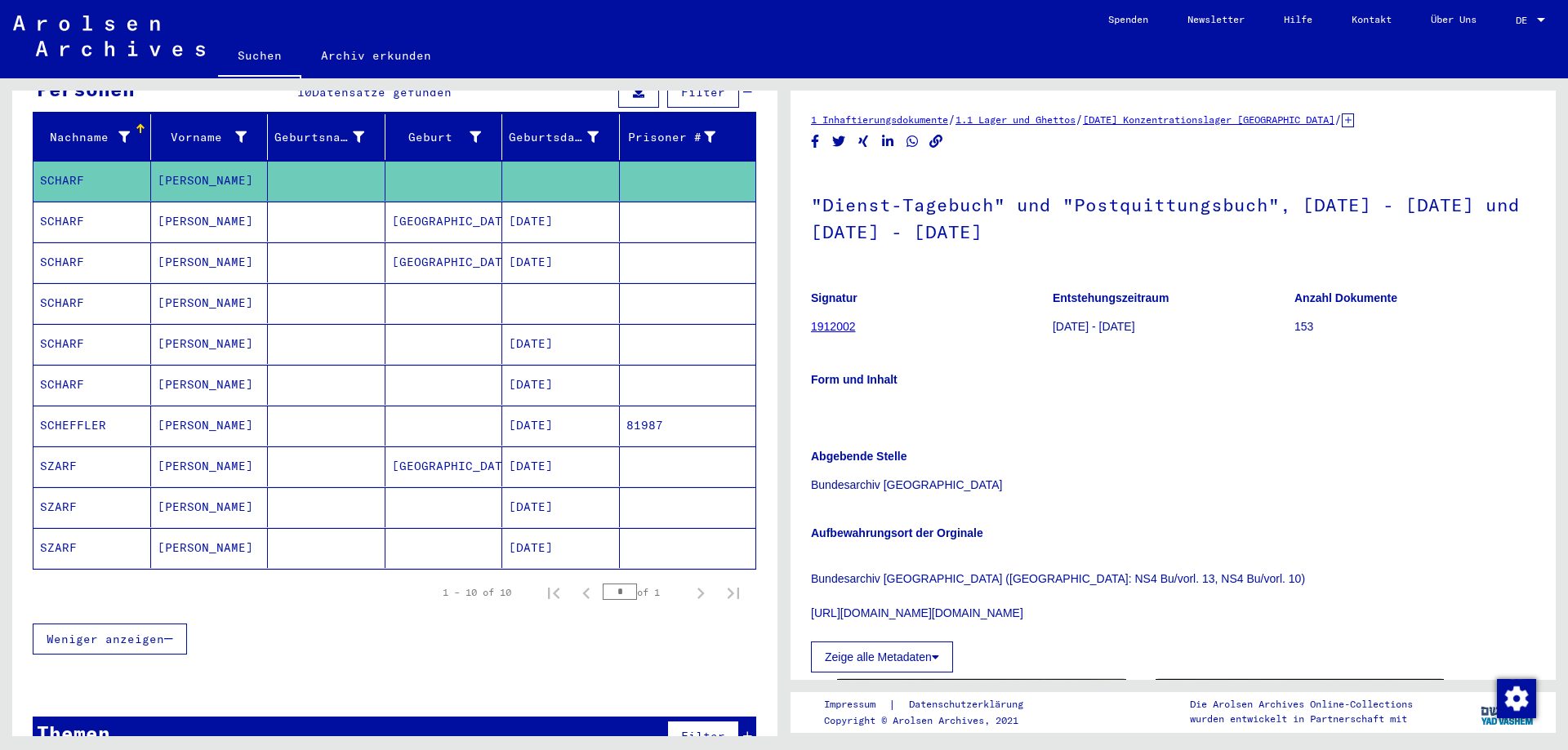
scroll to position [210, 0]
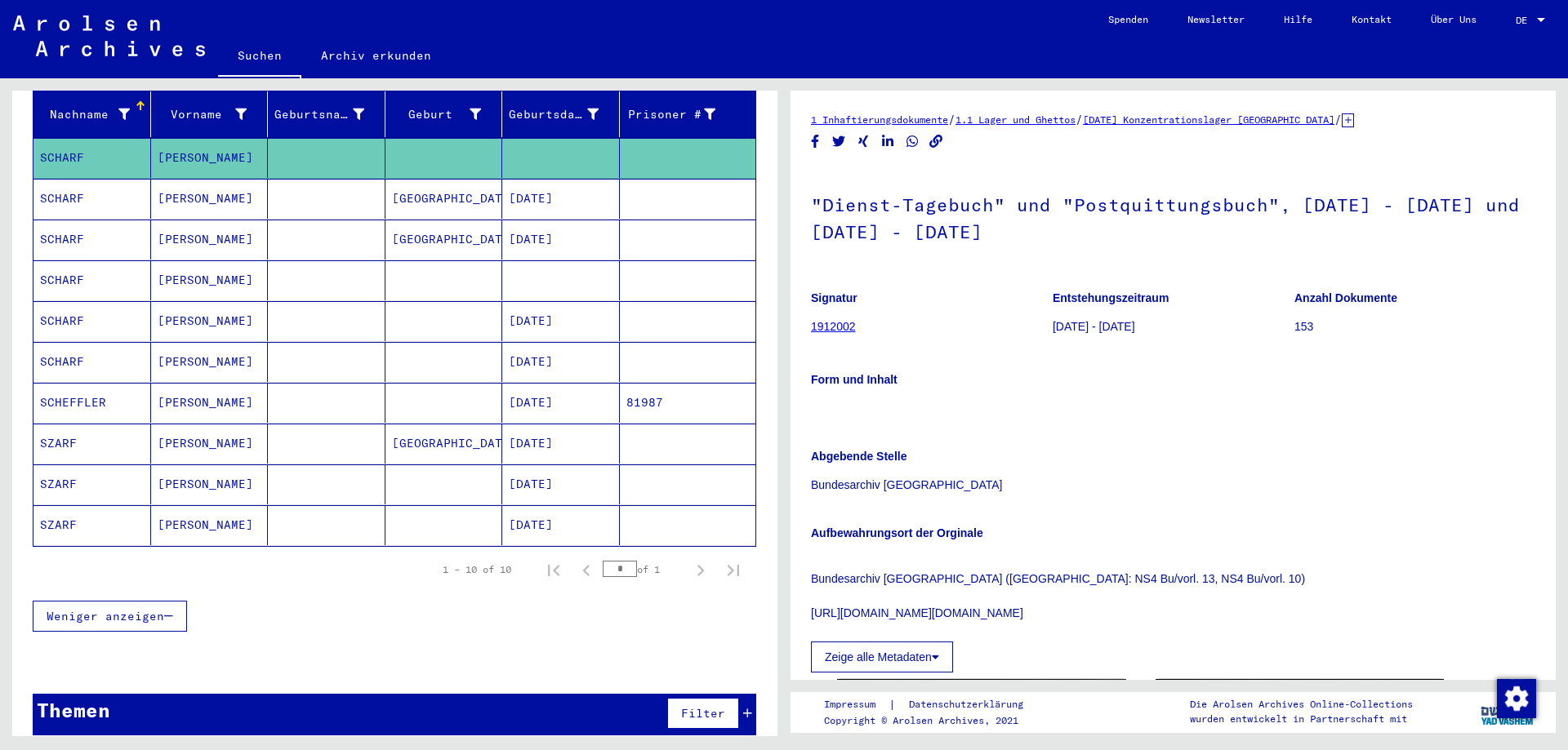
click at [748, 707] on icon at bounding box center [747, 713] width 9 height 11
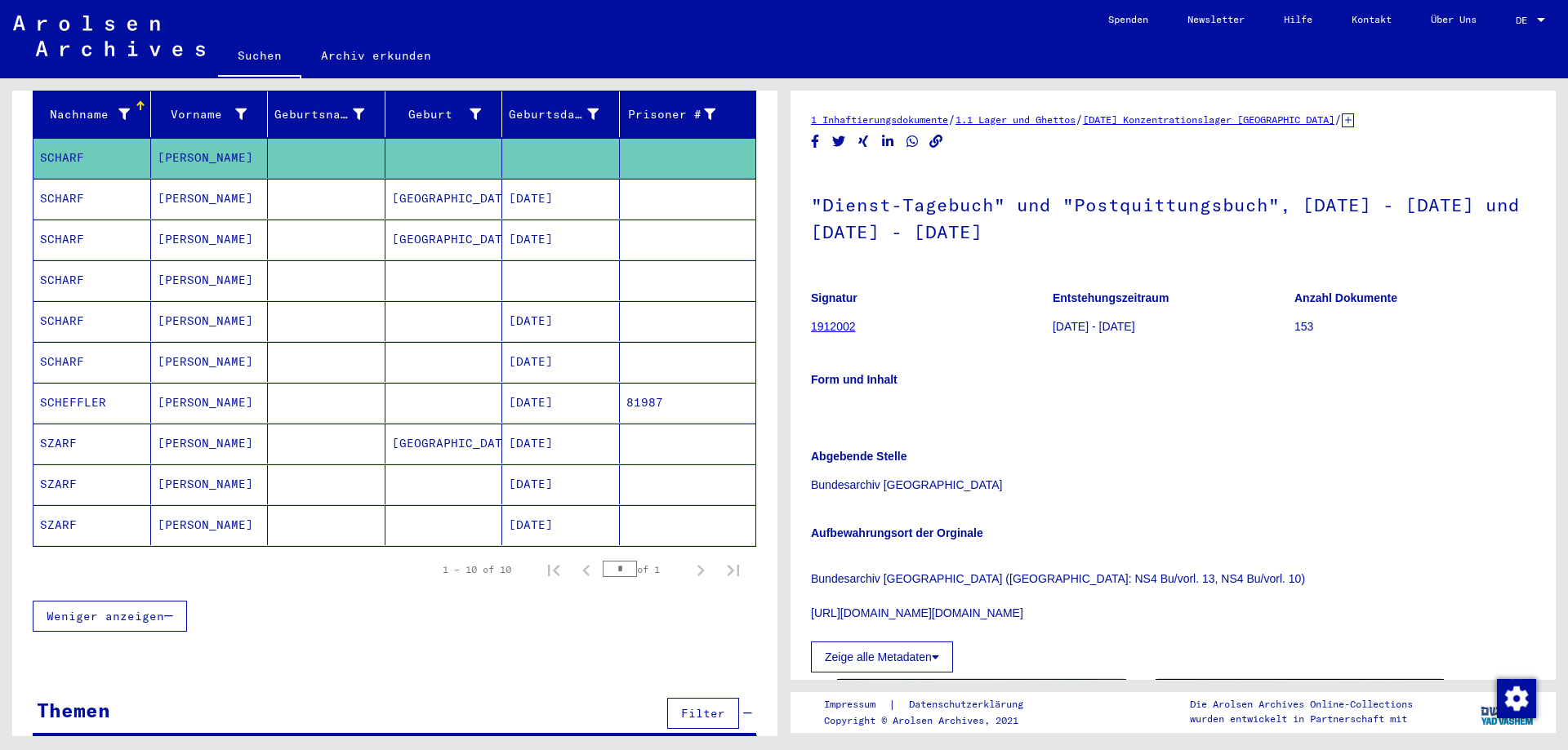
scroll to position [223, 0]
